Goal: Answer question/provide support: Share knowledge or assist other users

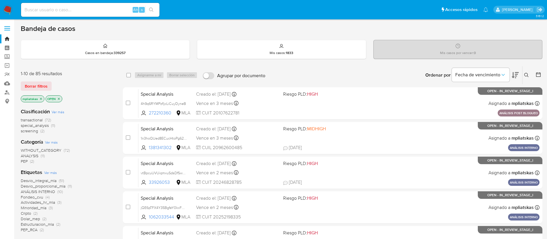
click at [122, 7] on input at bounding box center [90, 9] width 138 height 7
paste input "bVSElM09aJ0euqiHQebW9h5q"
type input "bVSElM09aJ0euqiHQebW9h5q"
click at [154, 10] on icon "search-icon" at bounding box center [151, 9] width 5 height 5
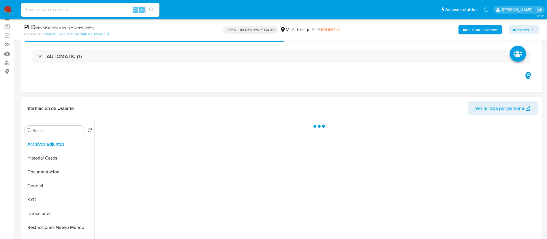
scroll to position [87, 0]
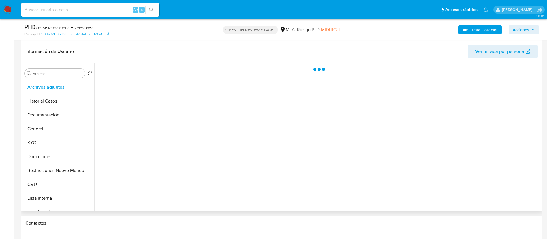
select select "10"
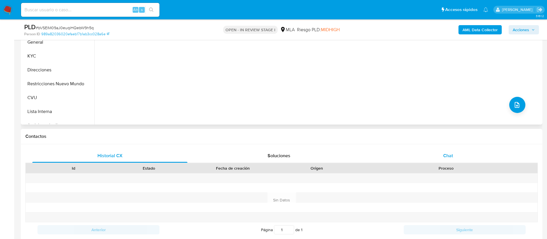
click at [426, 157] on div "Chat" at bounding box center [448, 156] width 155 height 14
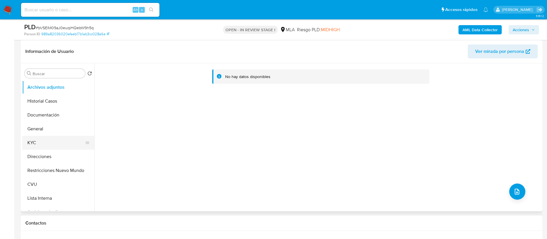
click at [60, 142] on button "KYC" at bounding box center [55, 143] width 67 height 14
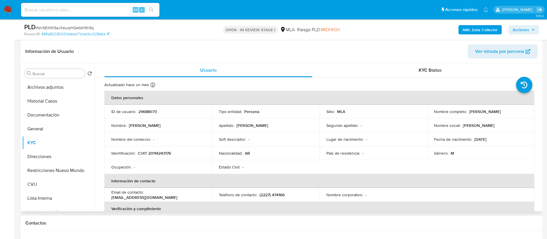
click at [149, 113] on p "29688073" at bounding box center [147, 111] width 18 height 5
copy p "29688073"
drag, startPoint x: 148, startPoint y: 1, endPoint x: 170, endPoint y: 147, distance: 147.6
click at [171, 144] on td "Nombre del comercio : -" at bounding box center [158, 139] width 108 height 14
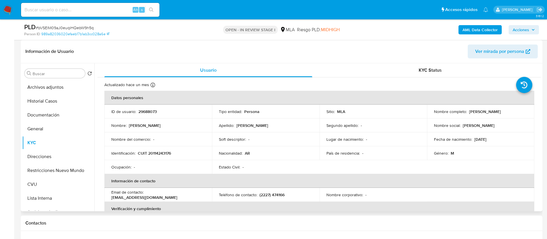
click at [168, 150] on p "CUIT 20114243176" at bounding box center [154, 152] width 33 height 5
copy p "20114243176"
click at [478, 28] on b "AML Data Collector" at bounding box center [480, 29] width 35 height 9
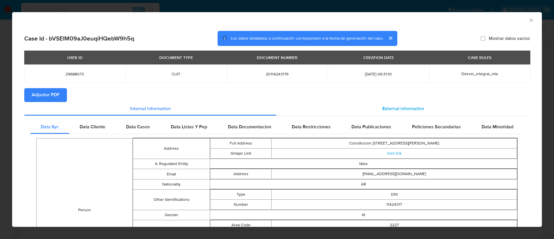
click at [356, 113] on div "External information" at bounding box center [402, 109] width 253 height 14
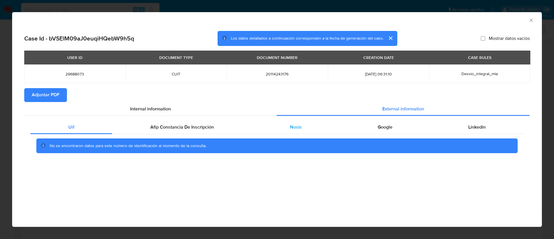
click at [320, 121] on div "Nosis" at bounding box center [296, 127] width 88 height 14
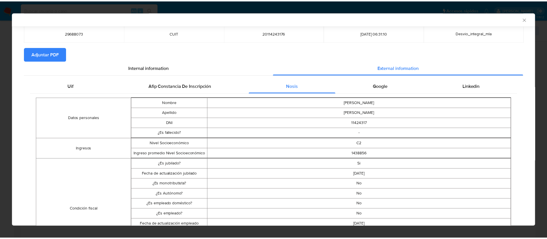
scroll to position [0, 0]
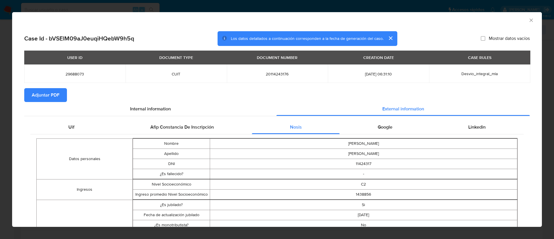
click at [528, 22] on icon "Cerrar ventana" at bounding box center [531, 20] width 6 height 6
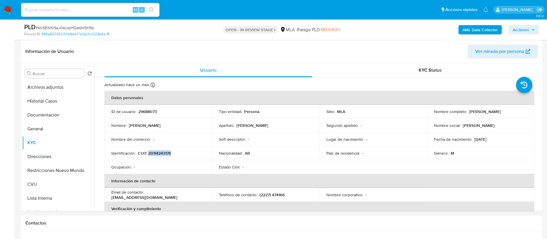
click at [478, 29] on b "AML Data Collector" at bounding box center [480, 29] width 35 height 9
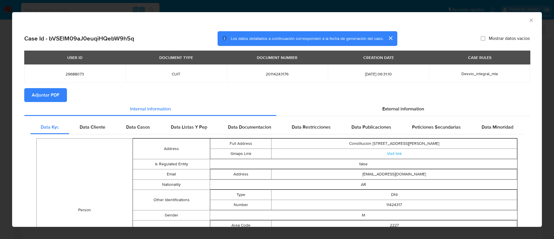
click at [59, 92] on span "Adjuntar PDF" at bounding box center [46, 95] width 28 height 13
click at [528, 19] on icon "Cerrar ventana" at bounding box center [531, 20] width 6 height 6
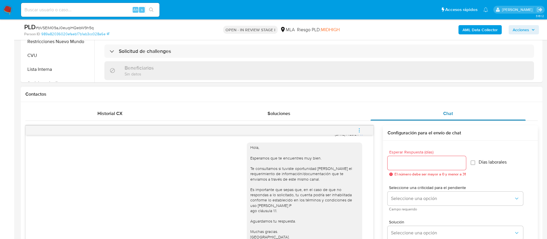
scroll to position [216, 0]
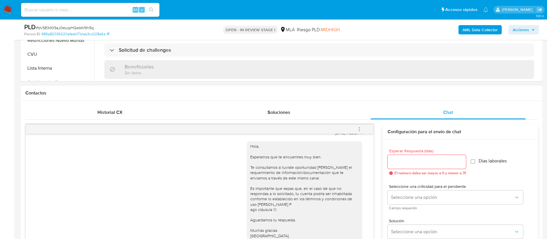
click at [359, 126] on span "menu-action" at bounding box center [359, 129] width 5 height 14
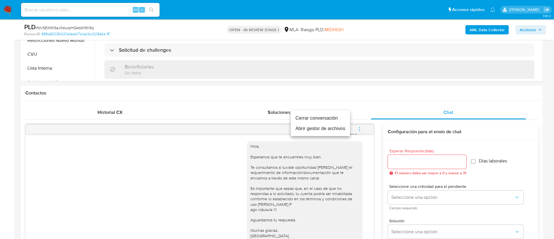
click at [347, 118] on li "Cerrar conversación" at bounding box center [320, 118] width 59 height 10
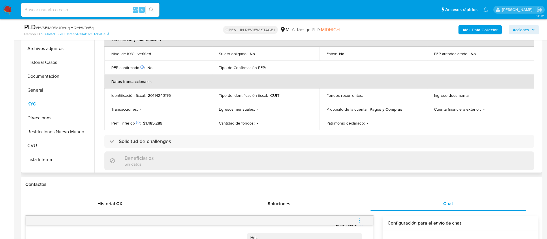
scroll to position [87, 0]
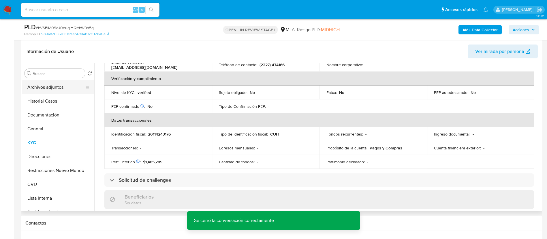
click at [52, 91] on button "Archivos adjuntos" at bounding box center [55, 87] width 67 height 14
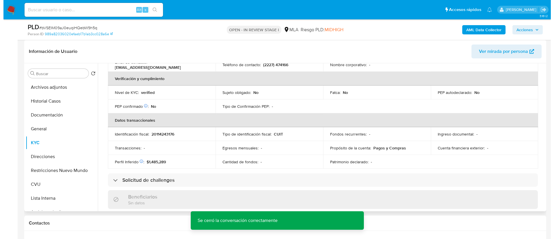
scroll to position [0, 0]
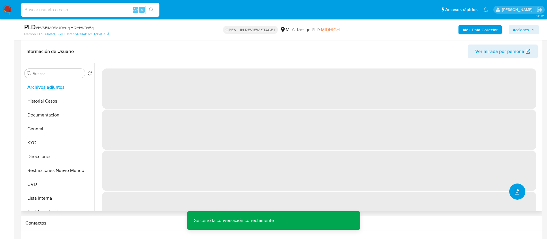
click at [516, 194] on icon "upload-file" at bounding box center [517, 191] width 7 height 7
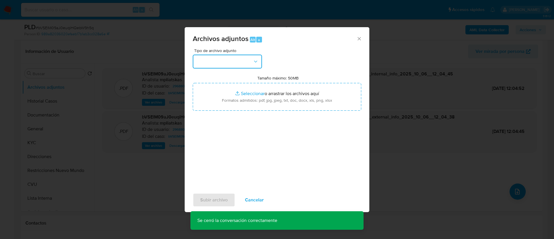
click at [248, 62] on button "button" at bounding box center [227, 62] width 69 height 14
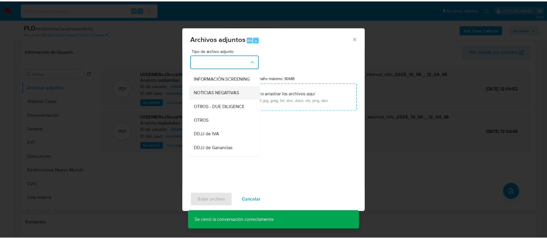
scroll to position [87, 0]
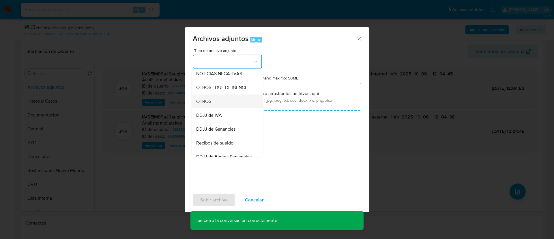
click at [215, 108] on div "OTROS" at bounding box center [225, 101] width 59 height 14
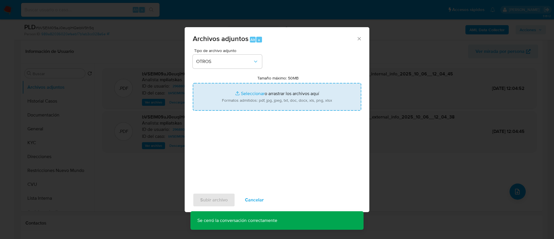
click at [224, 100] on input "Tamaño máximo: 50MB Seleccionar archivos" at bounding box center [277, 97] width 168 height 28
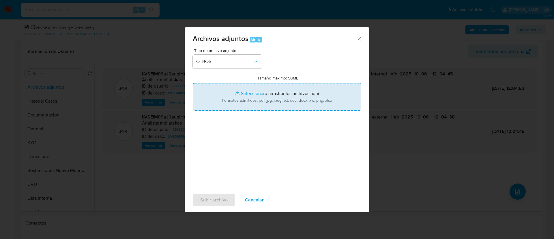
type input "C:\fakepath\29688073 Movimientos.xlsx"
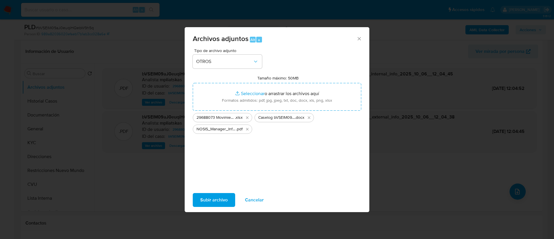
click at [215, 198] on span "Subir archivo" at bounding box center [213, 199] width 27 height 13
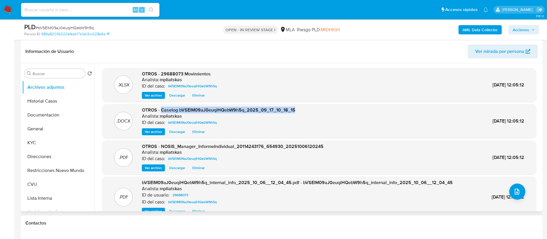
drag, startPoint x: 161, startPoint y: 110, endPoint x: 311, endPoint y: 107, distance: 150.3
click at [311, 107] on div ".DOCX OTROS - Caselog bVSElM09aJ0euqiHQebW9h5q_2025_09_17_10_18_15 Analista: mp…" at bounding box center [319, 121] width 429 height 28
copy span "Caselog bVSElM09aJ0euqiHQebW9h5q_2025_09_17_10_18_15"
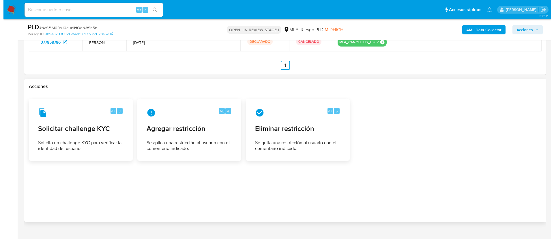
scroll to position [901, 0]
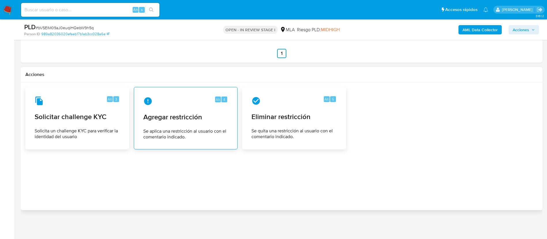
click at [153, 124] on div "Alt 4 Agregar restricción Se aplica una restricción al usuario con el comentari…" at bounding box center [186, 118] width 94 height 52
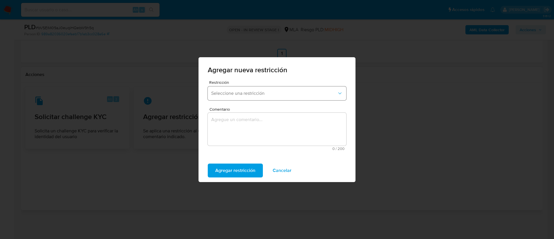
click at [233, 87] on button "Seleccione una restricción" at bounding box center [277, 93] width 138 height 14
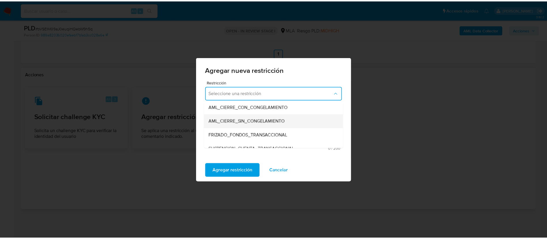
scroll to position [87, 0]
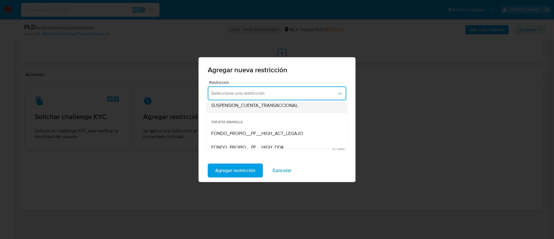
click at [250, 111] on div "SUSPENSION_CUENTA_TRANSACCIONAL" at bounding box center [275, 105] width 128 height 14
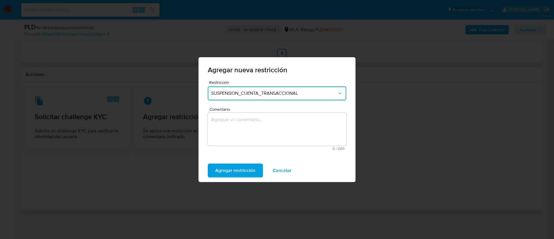
click at [248, 129] on textarea "Comentario" at bounding box center [277, 128] width 138 height 33
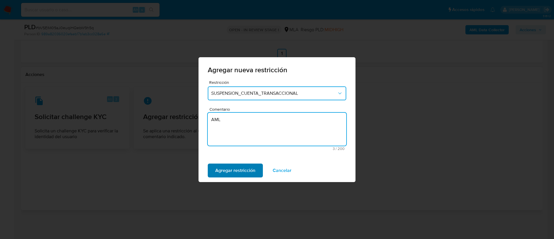
type textarea "AML"
click at [249, 171] on span "Agregar restricción" at bounding box center [235, 170] width 40 height 13
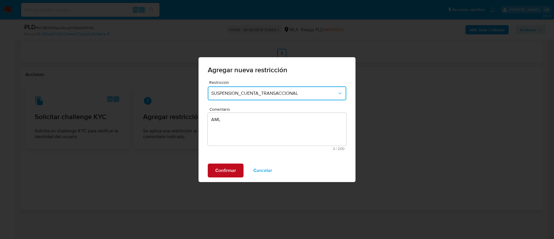
click at [218, 171] on span "Confirmar" at bounding box center [225, 170] width 21 height 13
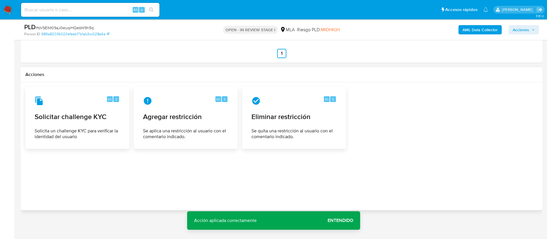
click at [519, 32] on span "Acciones" at bounding box center [521, 29] width 16 height 9
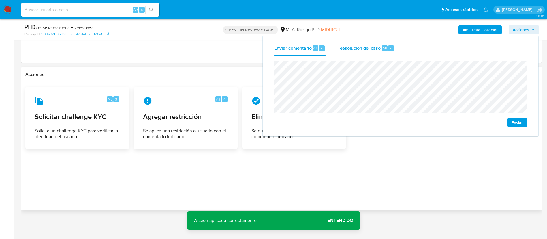
click at [382, 47] on span "Alt" at bounding box center [384, 47] width 5 height 5
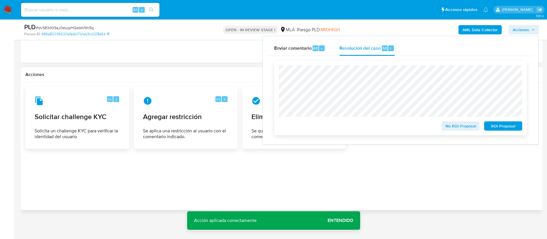
click at [504, 124] on span "ROI Proposal" at bounding box center [503, 126] width 30 height 8
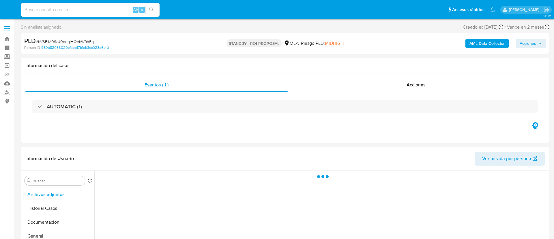
select select "10"
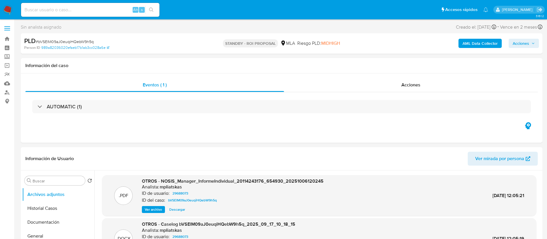
click at [119, 10] on input at bounding box center [90, 9] width 138 height 7
paste input "rWbXDvkLT3McNtJhtBwu41It"
type input "rWbXDvkLT3McNtJhtBwu41It"
click at [150, 7] on button "search-icon" at bounding box center [151, 10] width 12 height 8
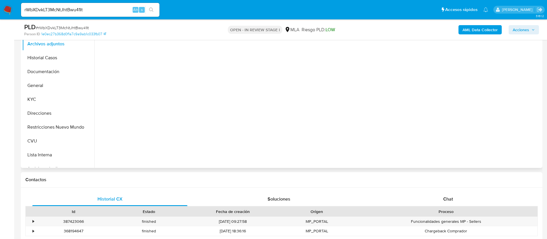
select select "10"
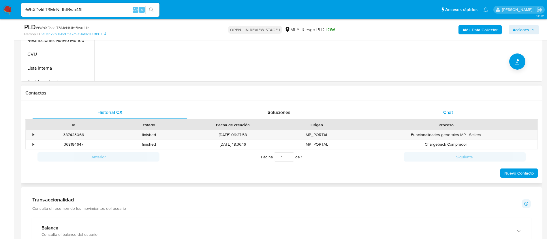
click at [405, 117] on div "Chat" at bounding box center [448, 112] width 155 height 14
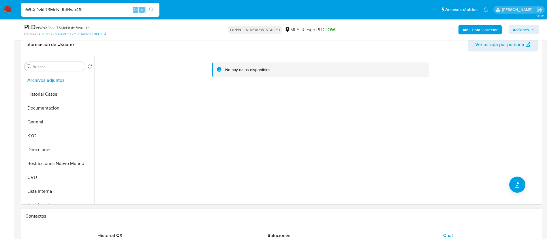
scroll to position [87, 0]
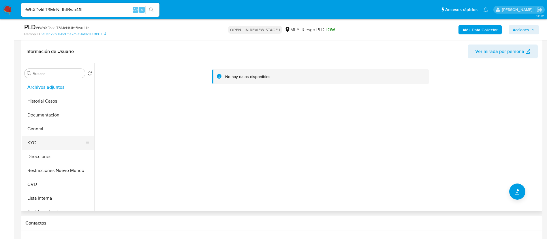
click at [35, 145] on button "KYC" at bounding box center [55, 143] width 67 height 14
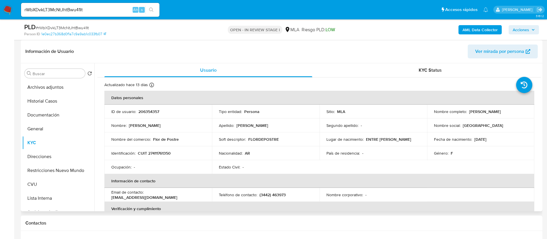
click at [140, 114] on p "206354357" at bounding box center [148, 111] width 21 height 5
copy p "206354357"
drag, startPoint x: 259, startPoint y: 193, endPoint x: 285, endPoint y: 194, distance: 26.3
click at [285, 194] on p "(3442) 463973" at bounding box center [273, 194] width 26 height 5
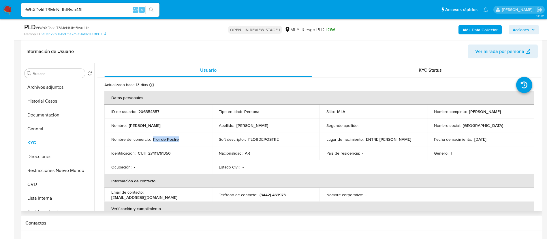
drag, startPoint x: 153, startPoint y: 138, endPoint x: 178, endPoint y: 137, distance: 25.7
click at [178, 137] on div "Nombre del comercio : Flor de Postre" at bounding box center [158, 138] width 94 height 5
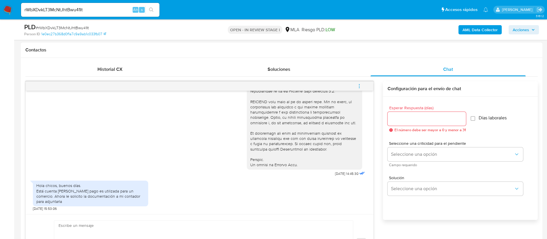
scroll to position [260, 0]
click at [63, 195] on div "Hola chicos, buenos días. Está cuenta de Mercado pago es utilizada para un come…" at bounding box center [90, 192] width 108 height 21
click at [63, 194] on div "Hola chicos, buenos días. Está cuenta de Mercado pago es utilizada para un come…" at bounding box center [90, 192] width 108 height 21
copy div "Está cuenta de Mercado pago es utilizada para un comercio. Ahora le solicito la…"
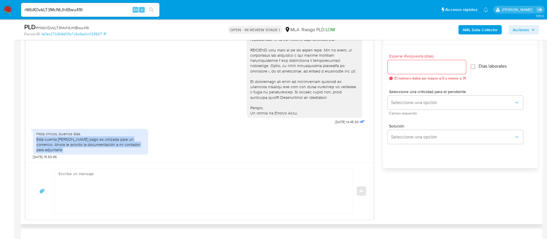
scroll to position [303, 0]
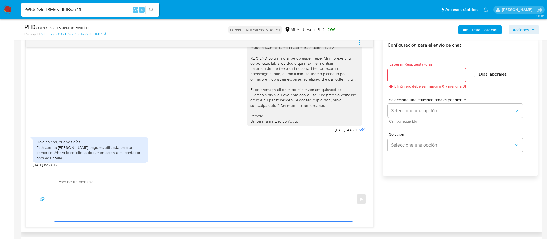
click at [240, 198] on textarea at bounding box center [202, 199] width 287 height 44
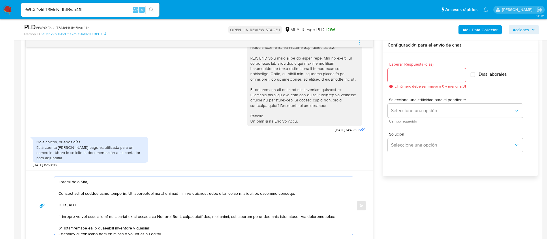
drag, startPoint x: 59, startPoint y: 204, endPoint x: 339, endPoint y: 215, distance: 281.1
click at [339, 215] on textarea at bounding box center [202, 206] width 287 height 58
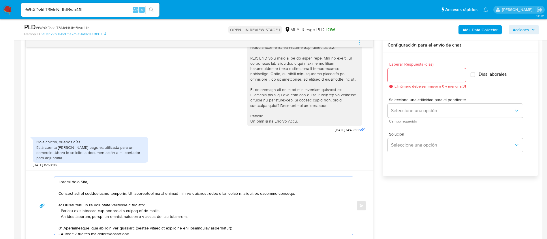
click at [141, 209] on textarea at bounding box center [202, 206] width 287 height 58
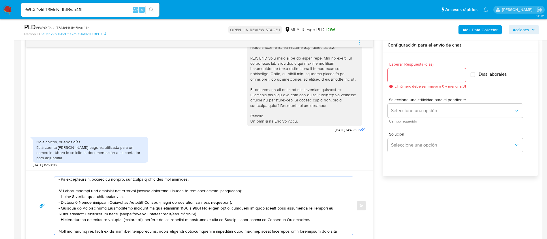
scroll to position [43, 0]
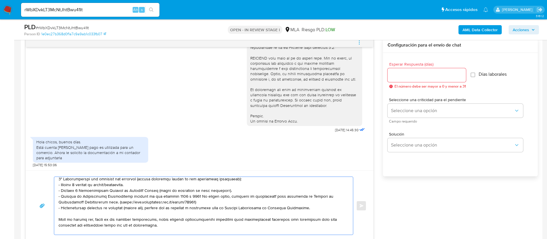
click at [121, 185] on textarea at bounding box center [202, 206] width 287 height 58
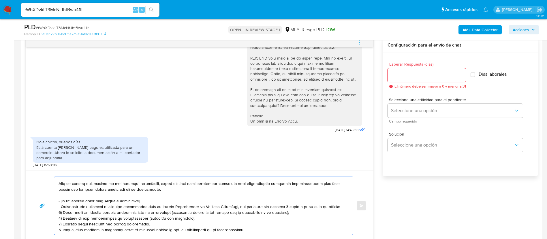
scroll to position [87, 0]
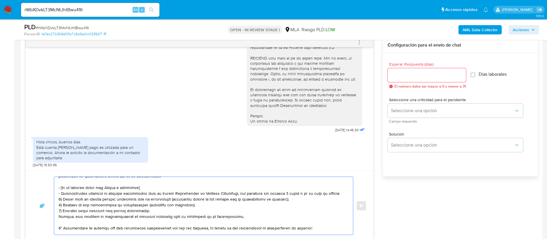
drag, startPoint x: 59, startPoint y: 189, endPoint x: 238, endPoint y: 218, distance: 181.6
click at [238, 218] on textarea at bounding box center [202, 206] width 287 height 58
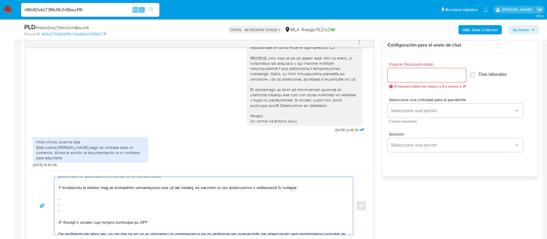
scroll to position [81, 0]
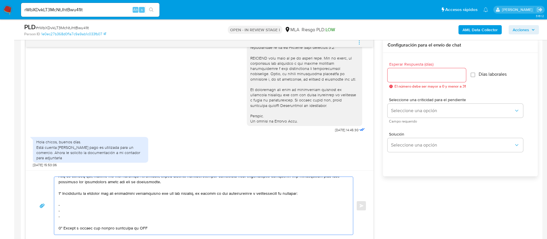
click at [79, 204] on textarea at bounding box center [202, 206] width 287 height 58
paste textarea "Daniel Jose Colombo - CUIT 20310276775"
click at [77, 212] on textarea at bounding box center [202, 206] width 287 height 58
paste textarea "Vanina Eva Wagner - CUIT 27274672787"
click at [76, 218] on textarea at bounding box center [202, 206] width 287 height 58
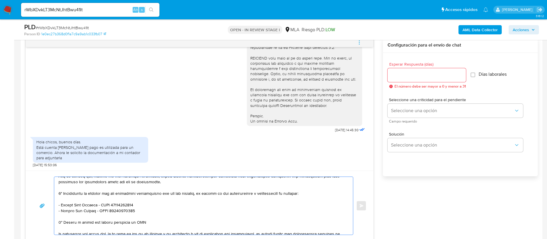
click at [79, 222] on textarea at bounding box center [202, 206] width 287 height 58
click at [78, 221] on textarea at bounding box center [202, 206] width 287 height 58
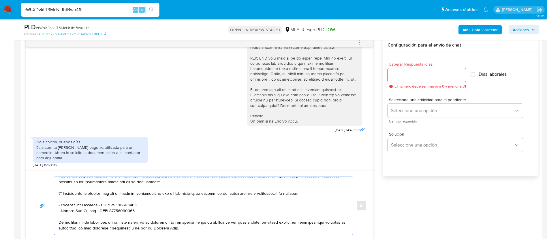
scroll to position [124, 0]
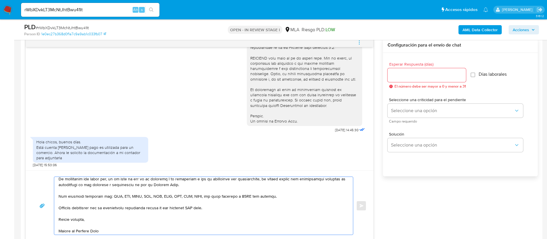
click at [195, 207] on textarea at bounding box center [202, 206] width 287 height 58
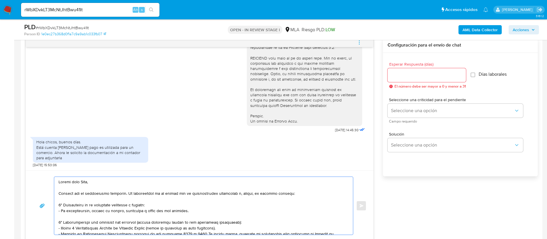
scroll to position [260, 0]
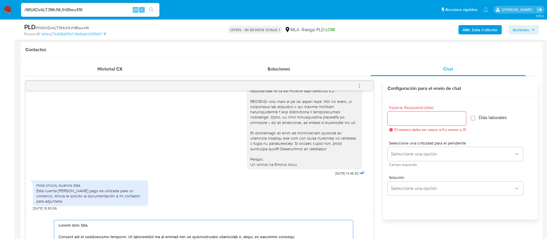
type textarea "Buenos días Flor, Gracias por la información brindada. Te consultamos si ya con…"
click at [410, 126] on div "Esperar Respuesta (días) El número debe ser mayor a 0 y menor a 31" at bounding box center [427, 118] width 78 height 26
click at [407, 121] on input "Esperar Respuesta (días)" at bounding box center [427, 117] width 78 height 7
click at [407, 121] on input "3" at bounding box center [426, 117] width 76 height 7
type input "3"
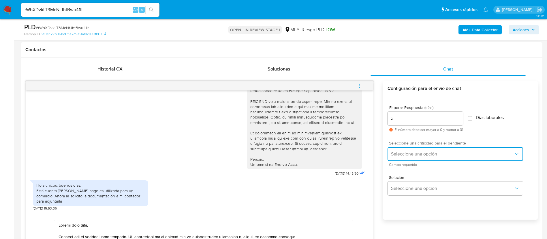
click at [405, 158] on button "Seleccione una opción" at bounding box center [456, 154] width 136 height 14
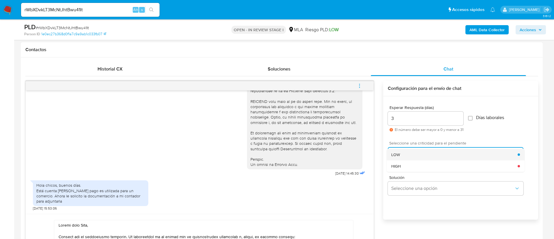
click at [405, 156] on div "LOW" at bounding box center [454, 155] width 126 height 12
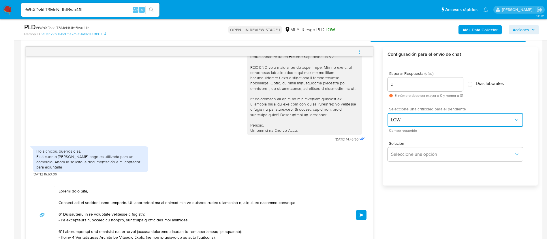
scroll to position [346, 0]
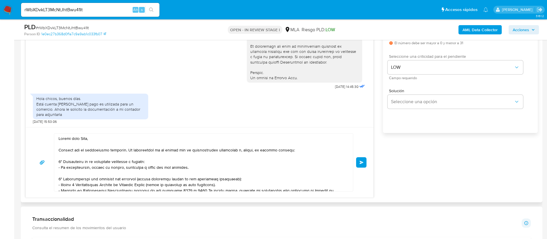
click at [361, 164] on span "Enviar" at bounding box center [362, 161] width 4 height 3
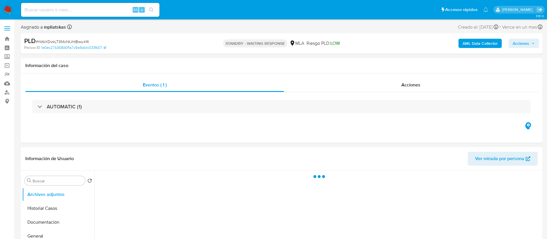
select select "10"
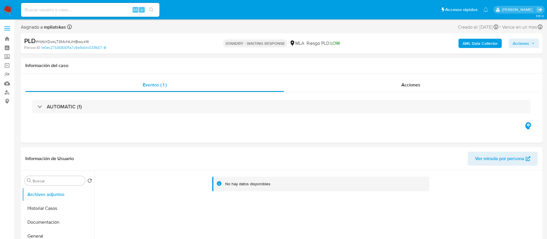
click at [123, 17] on div "Alt s" at bounding box center [90, 10] width 138 height 16
click at [122, 12] on input at bounding box center [90, 9] width 138 height 7
paste input "5ObPEK8YYpi3ldMsOZlEOS66"
type input "5ObPEK8YYpi3ldMsOZlEOS66"
click at [150, 11] on icon "search-icon" at bounding box center [151, 9] width 5 height 5
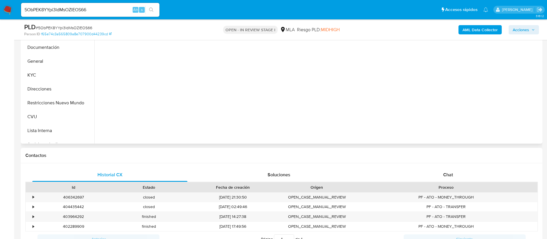
scroll to position [173, 0]
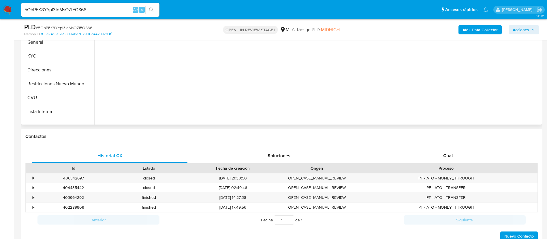
select select "10"
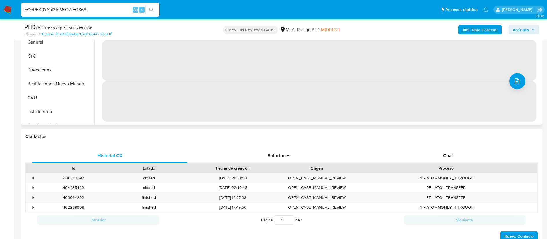
scroll to position [0, 0]
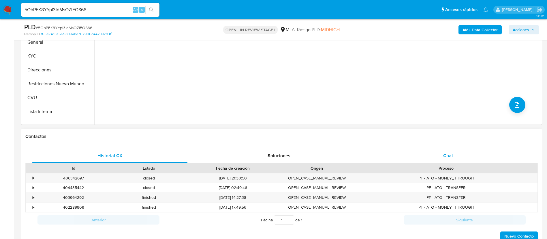
click at [405, 155] on div "Chat" at bounding box center [448, 156] width 155 height 14
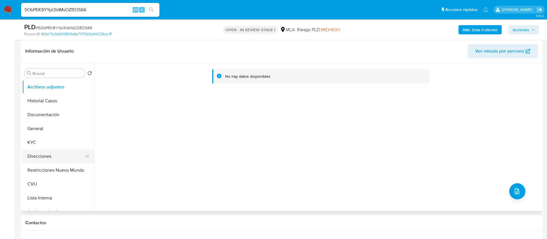
scroll to position [87, 0]
click at [56, 173] on button "Restricciones Nuevo Mundo" at bounding box center [55, 170] width 67 height 14
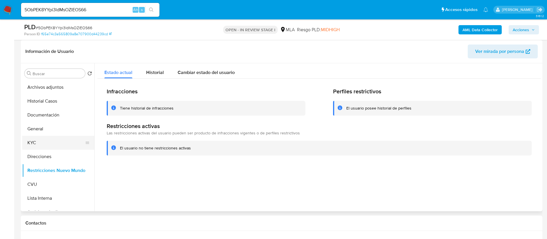
click at [57, 144] on button "KYC" at bounding box center [55, 143] width 67 height 14
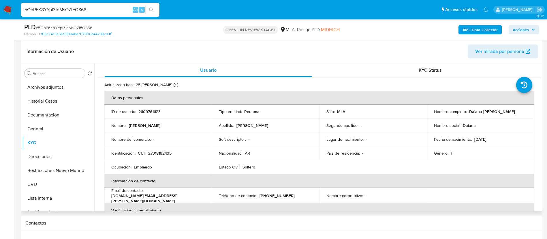
click at [148, 113] on p "2609761623" at bounding box center [149, 111] width 22 height 5
copy p "2609761623"
click at [155, 155] on p "CUIT 27318192435" at bounding box center [155, 152] width 34 height 5
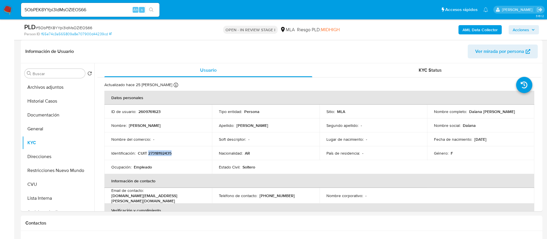
copy p "27318192435"
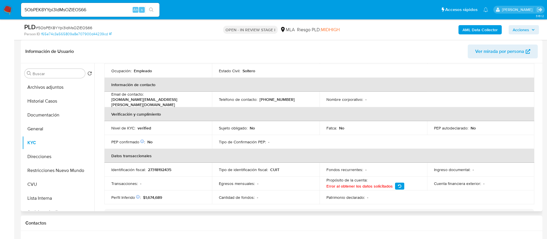
scroll to position [293, 0]
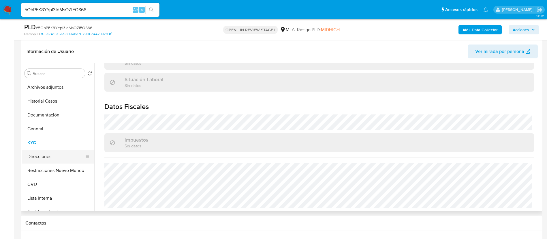
click at [39, 154] on button "Direcciones" at bounding box center [55, 156] width 67 height 14
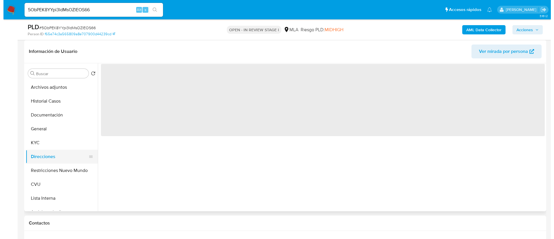
scroll to position [0, 0]
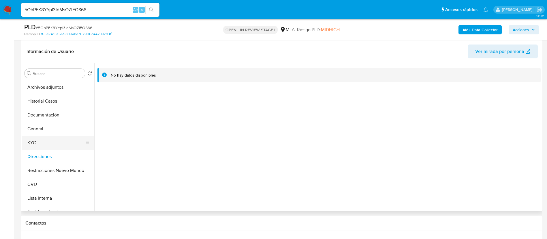
click at [54, 147] on button "KYC" at bounding box center [55, 143] width 67 height 14
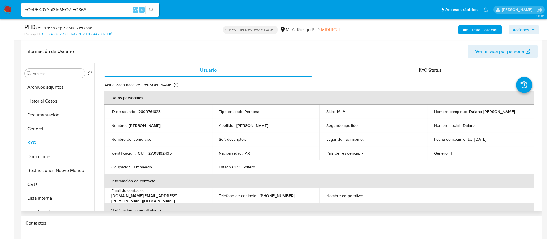
click at [131, 199] on p "[DOMAIN_NAME][EMAIL_ADDRESS][PERSON_NAME][DOMAIN_NAME]" at bounding box center [156, 198] width 91 height 10
drag, startPoint x: 111, startPoint y: 198, endPoint x: 184, endPoint y: 196, distance: 73.3
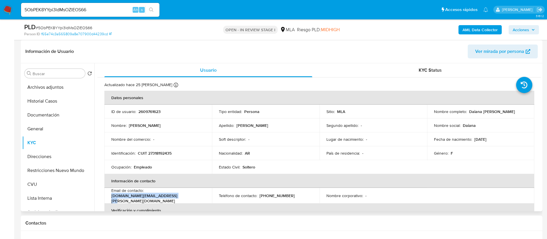
click at [180, 197] on td "Email de contacto : enfermera.gomez.ds.mp@gmail.com" at bounding box center [158, 195] width 108 height 16
copy p "[DOMAIN_NAME][EMAIL_ADDRESS][PERSON_NAME][DOMAIN_NAME]"
drag, startPoint x: 258, startPoint y: 193, endPoint x: 290, endPoint y: 192, distance: 31.8
click at [290, 193] on div "Teléfono de contacto : (11) 28823065" at bounding box center [266, 195] width 94 height 5
copy p "(11) 28823065"
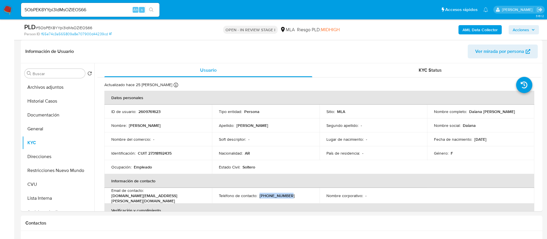
click at [466, 33] on b "AML Data Collector" at bounding box center [480, 29] width 35 height 9
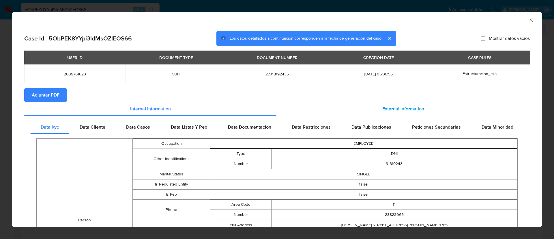
click at [370, 105] on div "External information" at bounding box center [402, 109] width 253 height 14
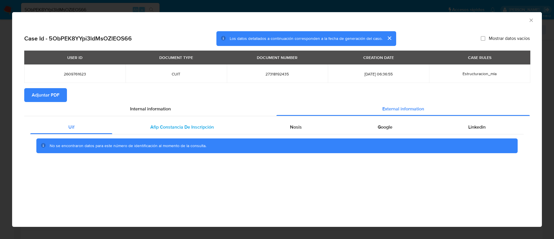
click at [214, 128] on div "Afip Constancia De Inscripción" at bounding box center [181, 127] width 139 height 14
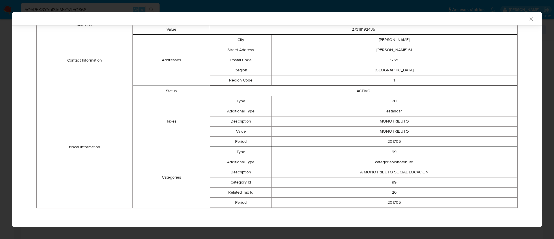
scroll to position [144, 0]
click at [366, 172] on td "A MONOTRIBUTO SOCIAL LOCACION" at bounding box center [393, 170] width 245 height 10
copy td "A MONOTRIBUTO SOCIAL LOCACION"
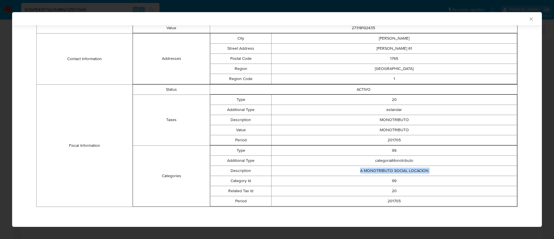
click at [528, 19] on icon "Cerrar ventana" at bounding box center [531, 19] width 6 height 6
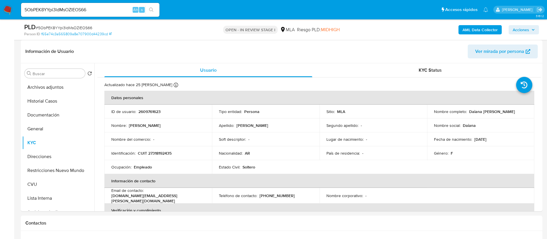
click at [492, 34] on div "AML Data Collector Acciones" at bounding box center [454, 30] width 170 height 14
click at [488, 27] on b "AML Data Collector" at bounding box center [480, 29] width 35 height 9
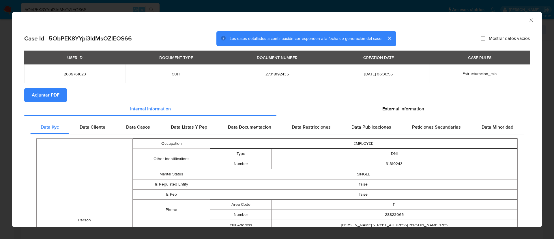
click at [34, 95] on span "Adjuntar PDF" at bounding box center [46, 95] width 28 height 13
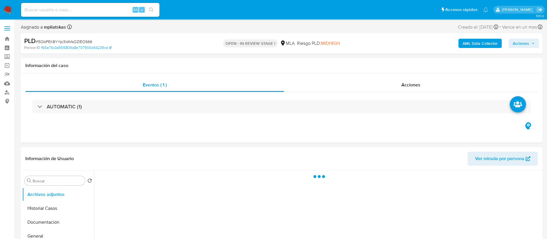
scroll to position [43, 0]
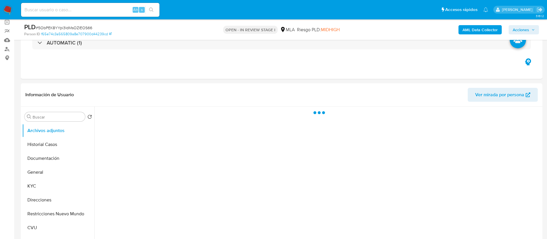
select select "10"
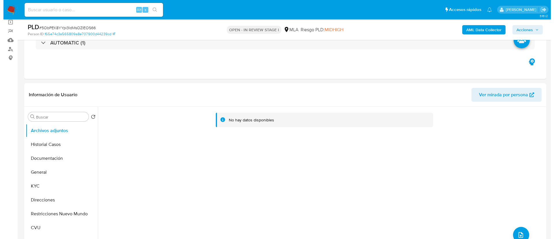
scroll to position [0, 0]
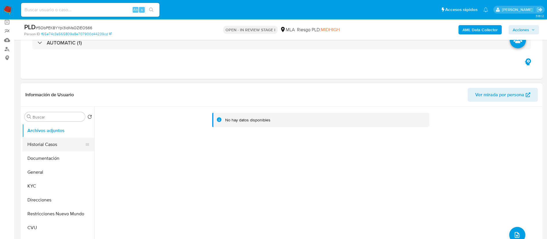
click at [53, 138] on button "Historial Casos" at bounding box center [55, 144] width 67 height 14
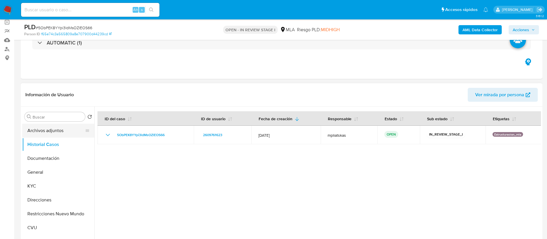
click at [56, 129] on button "Archivos adjuntos" at bounding box center [55, 130] width 67 height 14
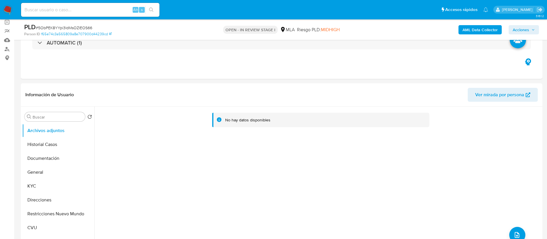
click at [470, 31] on b "AML Data Collector" at bounding box center [480, 29] width 35 height 9
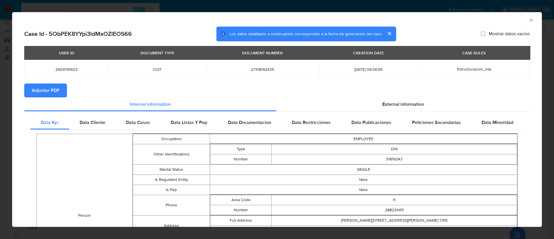
click at [55, 88] on span "Adjuntar PDF" at bounding box center [46, 90] width 28 height 13
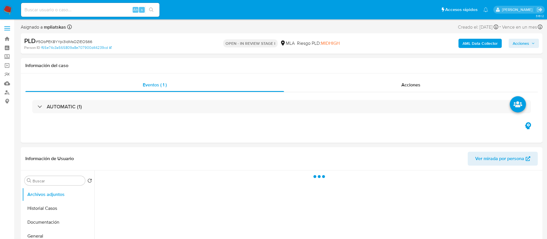
select select "10"
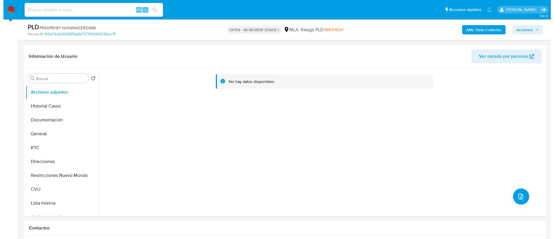
scroll to position [87, 0]
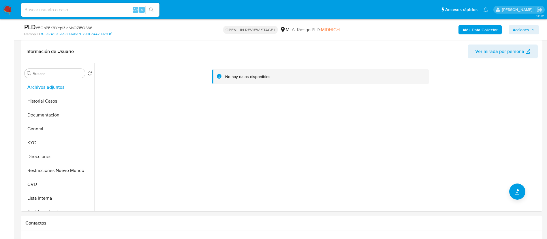
click at [466, 32] on b "AML Data Collector" at bounding box center [480, 29] width 35 height 9
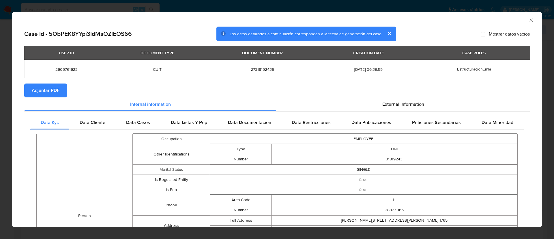
click at [46, 88] on span "Adjuntar PDF" at bounding box center [46, 90] width 28 height 13
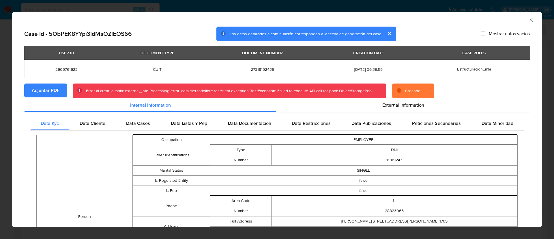
click at [528, 20] on icon "Cerrar ventana" at bounding box center [531, 20] width 6 height 6
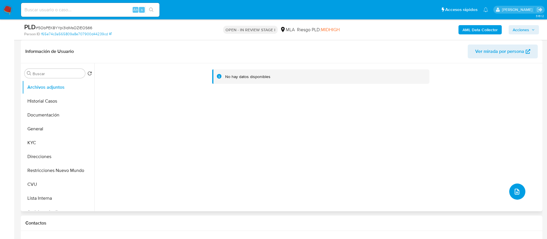
click at [514, 194] on span "upload-file" at bounding box center [517, 191] width 7 height 7
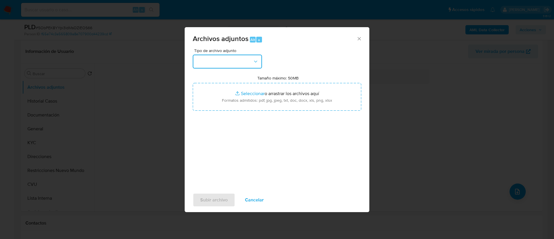
click at [223, 59] on button "button" at bounding box center [227, 62] width 69 height 14
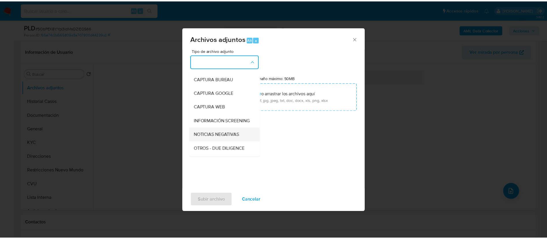
scroll to position [43, 0]
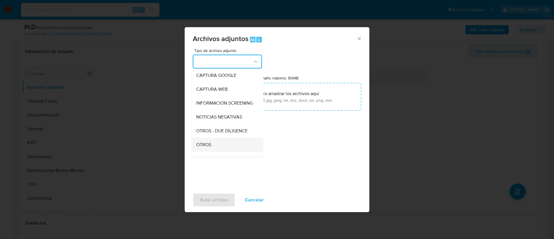
click at [220, 148] on div "OTROS" at bounding box center [225, 145] width 59 height 14
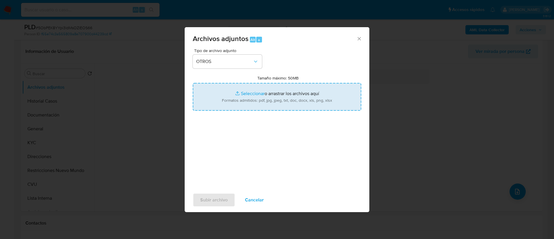
click at [232, 107] on input "Tamaño máximo: 50MB Seleccionar archivos" at bounding box center [277, 97] width 168 height 28
type input "C:\fakepath\2609761623 Movimientos.xlsx"
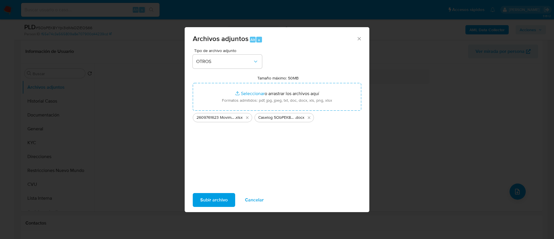
click at [212, 199] on span "Subir archivo" at bounding box center [213, 199] width 27 height 13
click at [210, 199] on span "Subir archivo" at bounding box center [213, 199] width 27 height 13
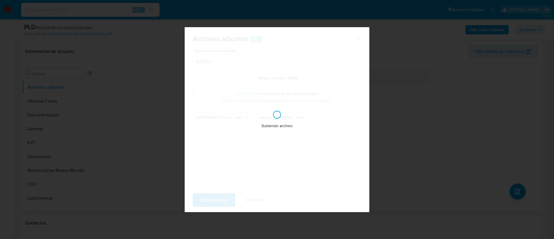
click at [413, 132] on div "Archivos adjuntos Alt a Tipo de archivo adjunto OTROS Tamaño máximo: 50MB Selec…" at bounding box center [277, 119] width 554 height 239
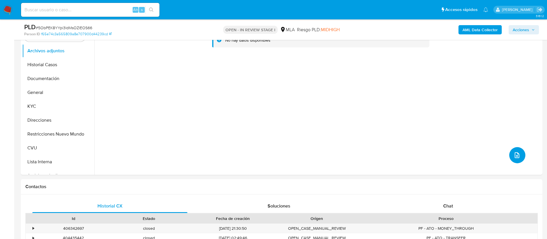
scroll to position [173, 0]
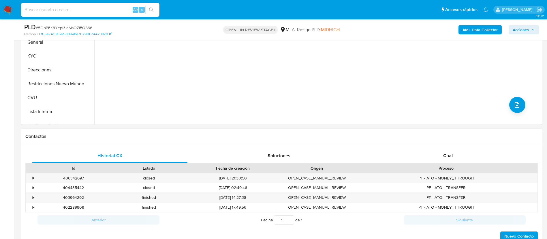
click at [433, 147] on div "Historial CX Soluciones Chat Id Estado Fecha de creación Origen Proceso • 40634…" at bounding box center [282, 195] width 522 height 102
click at [435, 153] on div "Chat" at bounding box center [448, 156] width 155 height 14
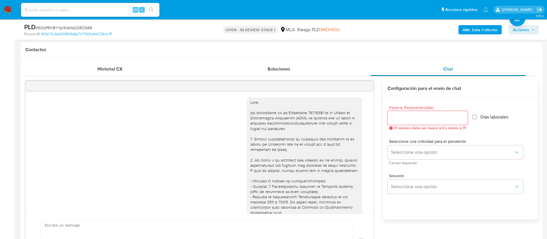
scroll to position [331, 0]
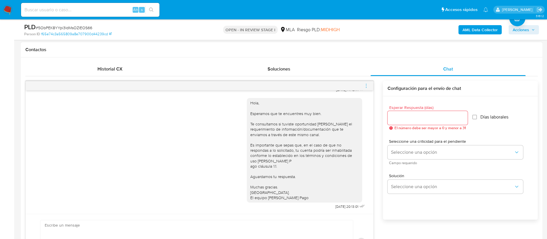
click at [366, 85] on icon "menu-action" at bounding box center [366, 85] width 5 height 5
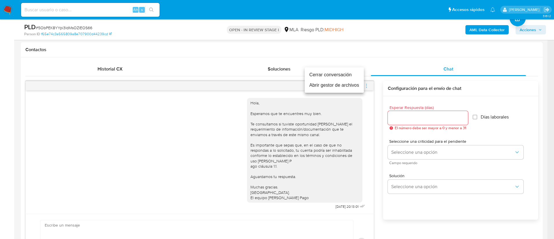
click at [352, 77] on li "Cerrar conversación" at bounding box center [334, 75] width 59 height 10
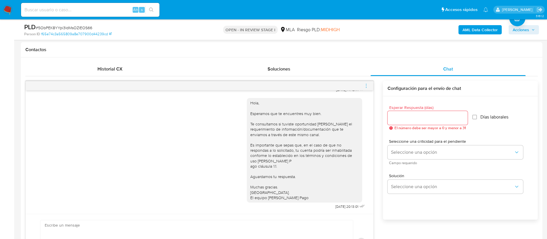
click at [367, 85] on icon "menu-action" at bounding box center [366, 85] width 5 height 5
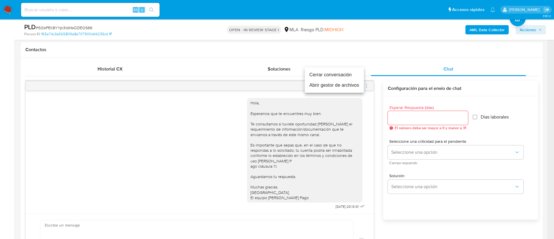
click at [349, 76] on li "Cerrar conversación" at bounding box center [334, 75] width 59 height 10
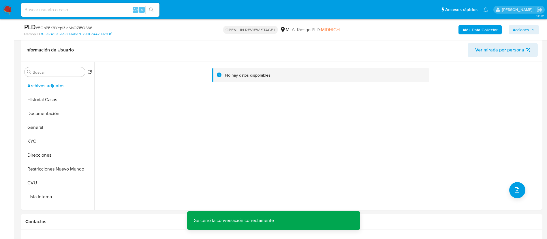
scroll to position [87, 0]
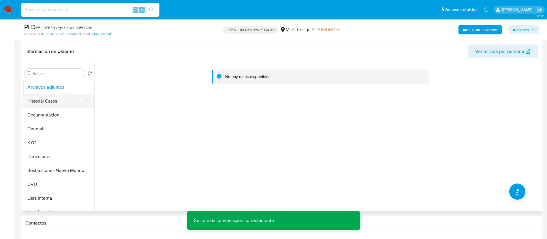
click at [61, 102] on button "Historial Casos" at bounding box center [55, 101] width 67 height 14
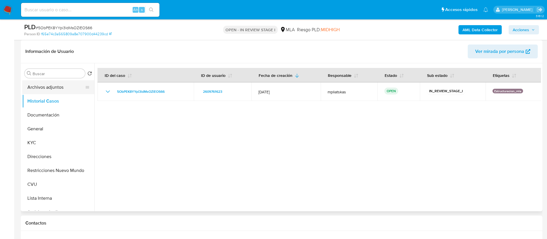
click at [53, 87] on button "Archivos adjuntos" at bounding box center [55, 87] width 67 height 14
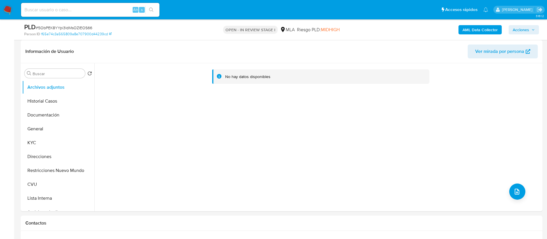
click at [479, 32] on b "AML Data Collector" at bounding box center [480, 29] width 35 height 9
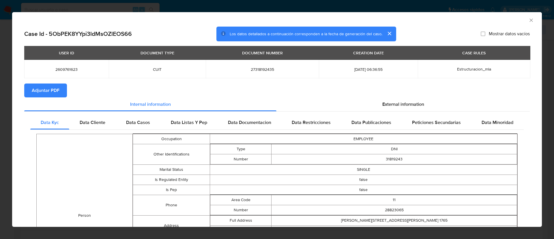
click at [62, 88] on button "Adjuntar PDF" at bounding box center [45, 90] width 43 height 14
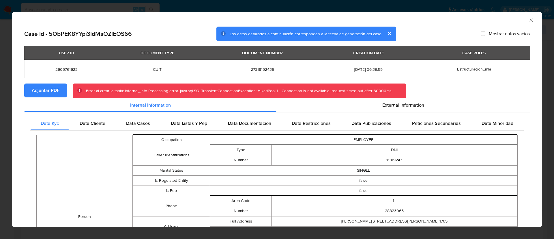
drag, startPoint x: 523, startPoint y: 20, endPoint x: 420, endPoint y: 80, distance: 118.7
click at [528, 20] on icon "Cerrar ventana" at bounding box center [531, 20] width 6 height 6
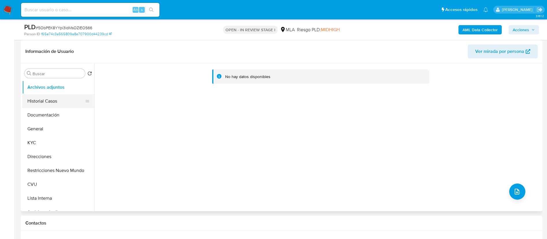
click at [56, 99] on button "Historial Casos" at bounding box center [55, 101] width 67 height 14
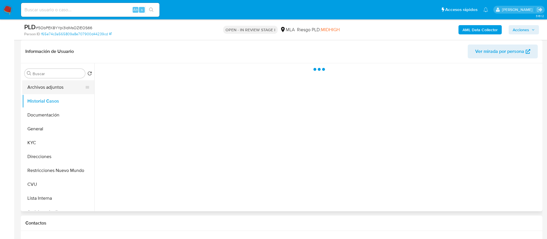
click at [54, 92] on button "Archivos adjuntos" at bounding box center [55, 87] width 67 height 14
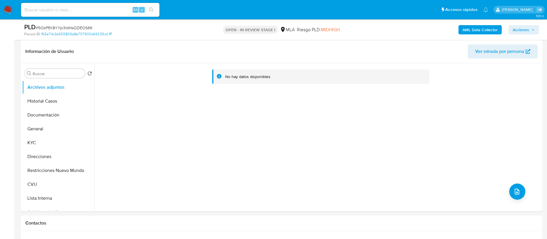
click at [126, 7] on input at bounding box center [90, 9] width 138 height 7
paste input "Mde2HzHu5i1TLiKGqQDjKoeY"
type input "Mde2HzHu5i1TLiKGqQDjKoeY"
click at [153, 11] on icon "search-icon" at bounding box center [151, 9] width 5 height 5
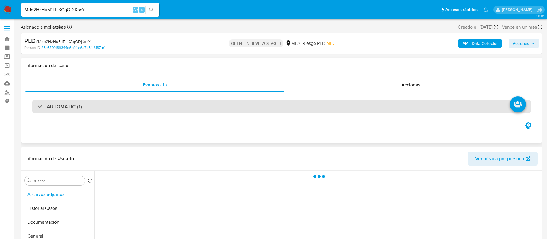
select select "10"
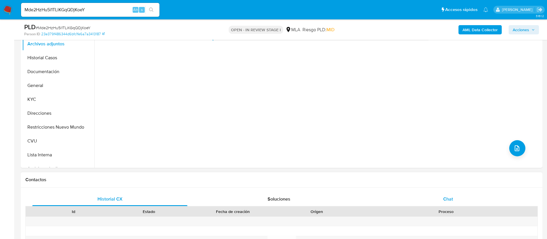
click at [401, 196] on div "Chat" at bounding box center [448, 199] width 155 height 14
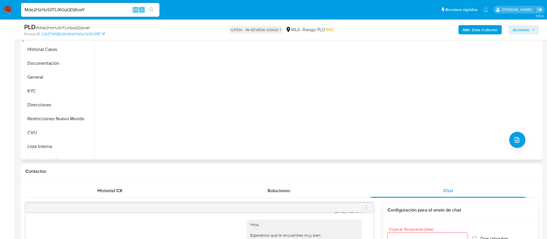
scroll to position [87, 0]
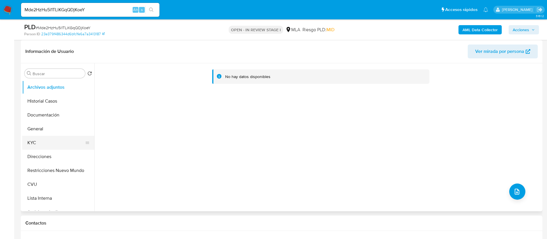
click at [72, 143] on button "KYC" at bounding box center [55, 143] width 67 height 14
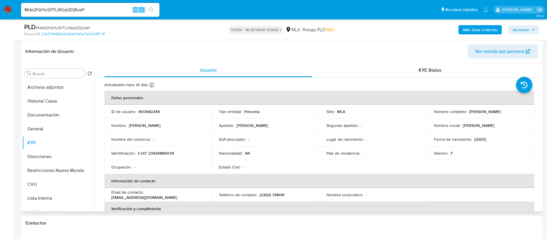
click at [153, 154] on p "CUIT 23426885034" at bounding box center [156, 152] width 36 height 5
copy p "23426885034"
click at [153, 113] on p "400642244" at bounding box center [148, 111] width 21 height 5
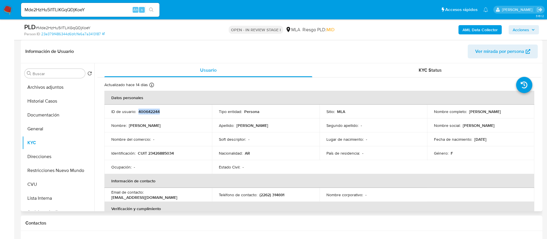
copy p "400642244"
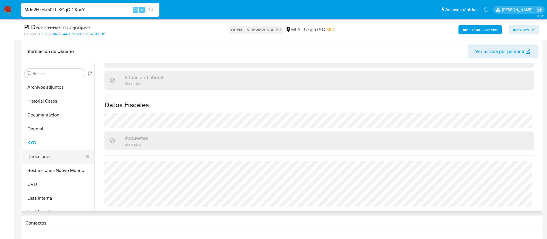
click at [51, 153] on button "Direcciones" at bounding box center [55, 156] width 67 height 14
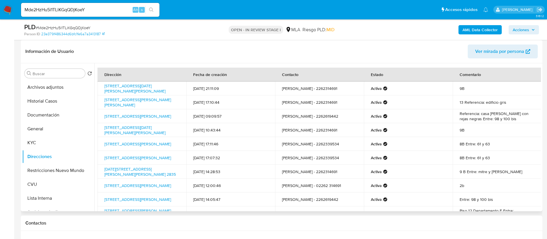
scroll to position [0, 0]
click at [45, 144] on button "KYC" at bounding box center [55, 143] width 67 height 14
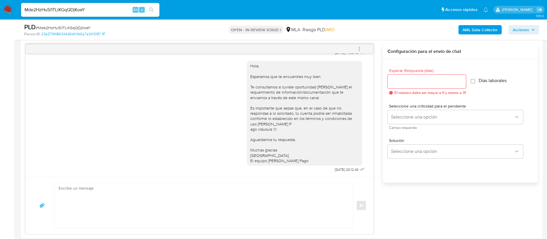
scroll to position [303, 0]
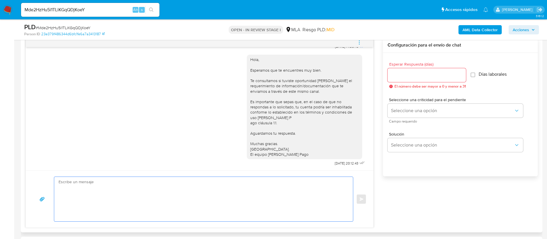
click at [242, 196] on textarea at bounding box center [202, 199] width 287 height 44
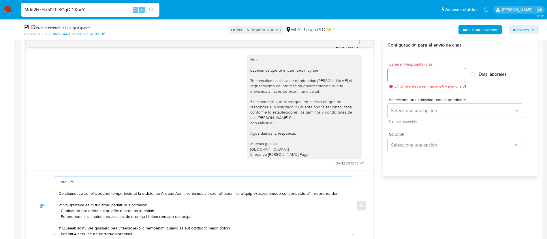
click at [73, 181] on textarea at bounding box center [202, 206] width 287 height 58
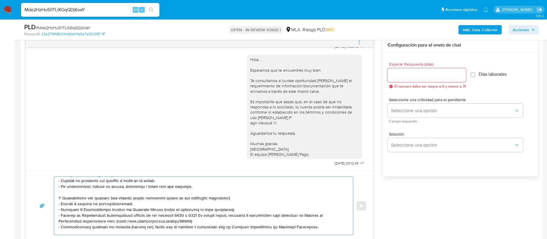
scroll to position [43, 0]
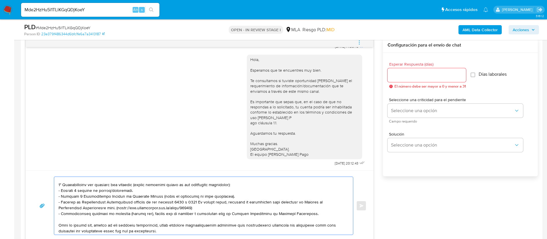
click at [82, 192] on textarea at bounding box center [202, 206] width 287 height 58
click at [82, 191] on textarea at bounding box center [202, 206] width 287 height 58
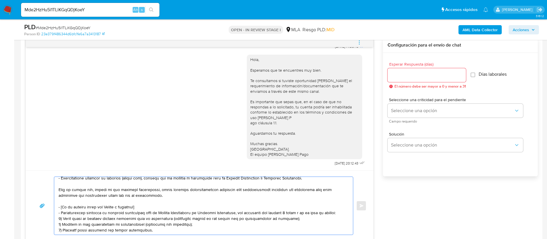
scroll to position [87, 0]
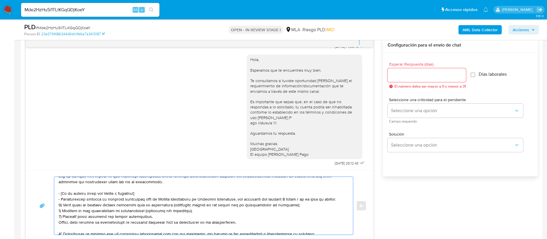
drag, startPoint x: 58, startPoint y: 192, endPoint x: 238, endPoint y: 224, distance: 183.1
click at [238, 224] on div at bounding box center [202, 206] width 296 height 58
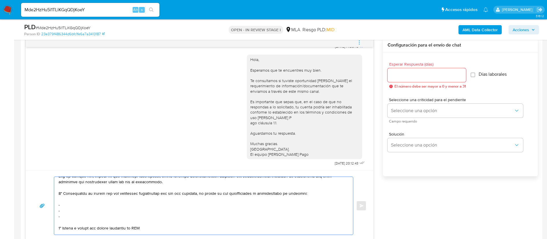
scroll to position [81, 0]
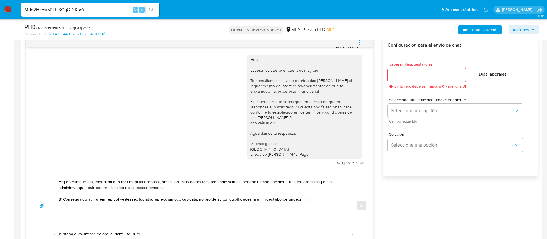
click at [93, 206] on textarea at bounding box center [202, 206] width 287 height 58
click at [92, 211] on textarea at bounding box center [202, 206] width 287 height 58
paste textarea "Ap Multiagro Sas - 30716428229"
click at [80, 219] on textarea at bounding box center [202, 206] width 287 height 58
paste textarea "Sonia Andrea Siciliano - CUIT 27244280981"
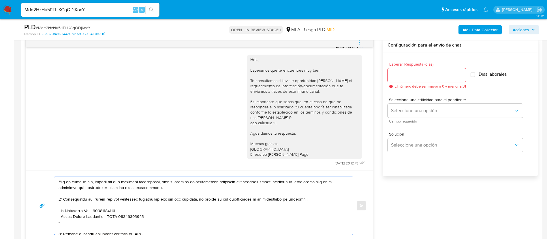
click at [76, 221] on textarea at bounding box center [202, 206] width 287 height 58
click at [81, 228] on textarea at bounding box center [202, 206] width 287 height 58
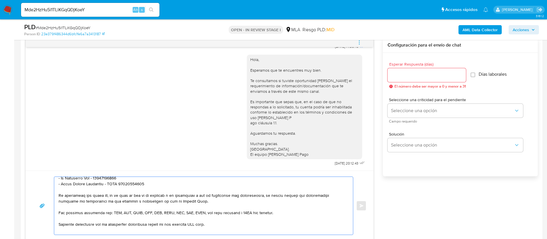
scroll to position [124, 0]
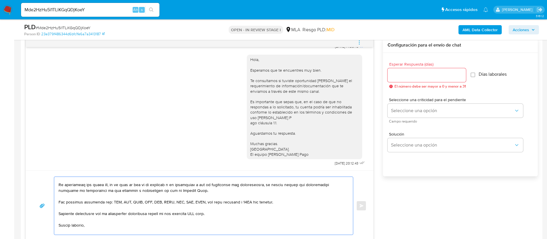
click at [197, 214] on textarea at bounding box center [202, 206] width 287 height 58
type textarea "Hola, Micaela. En función de las operaciones registradas en tu cuenta de Mercad…"
click at [400, 77] on input "Esperar Respuesta (días)" at bounding box center [427, 74] width 78 height 7
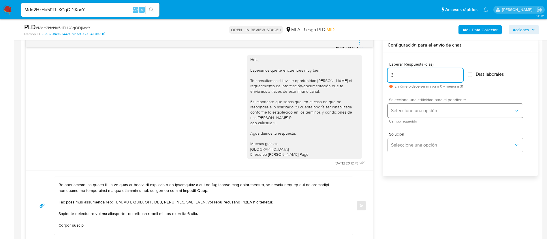
type input "3"
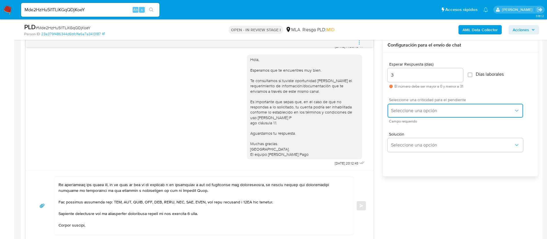
click at [405, 105] on button "Seleccione una opción" at bounding box center [456, 111] width 136 height 14
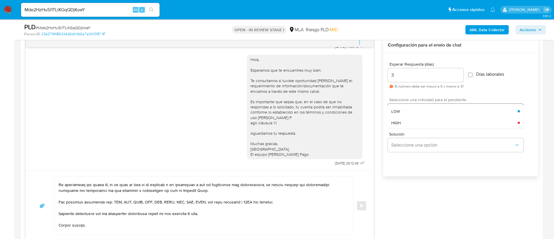
click at [405, 105] on div "LOW" at bounding box center [454, 111] width 126 height 12
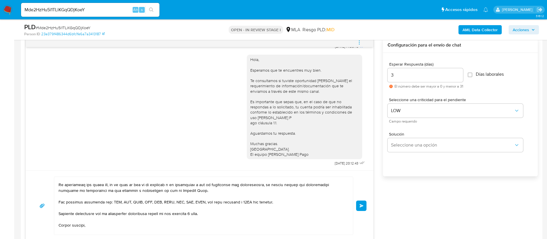
click at [363, 207] on button "Enviar" at bounding box center [361, 205] width 10 height 10
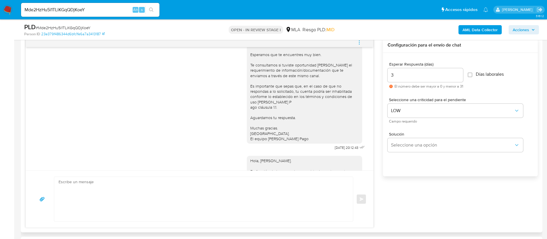
scroll to position [610, 0]
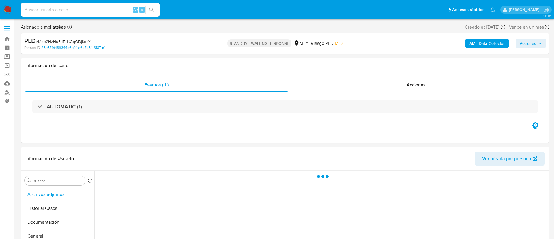
select select "10"
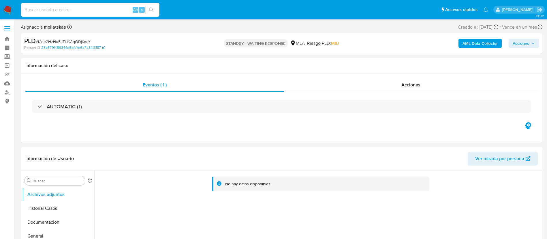
click at [104, 4] on div "Alt s" at bounding box center [90, 10] width 138 height 14
click at [103, 8] on input at bounding box center [90, 9] width 138 height 7
paste input "b0x9L5WdZoqF2lqazMMhIUqK"
type input "b0x9L5WdZoqF2lqazMMhIUqK"
click at [145, 8] on button "search-icon" at bounding box center [151, 10] width 12 height 8
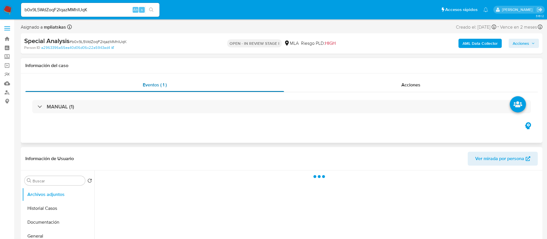
select select "10"
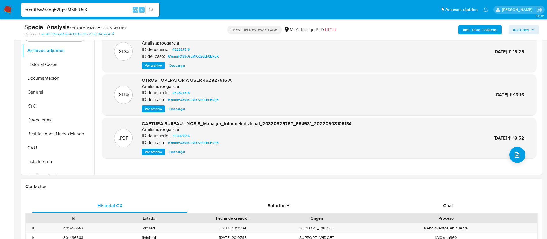
scroll to position [216, 0]
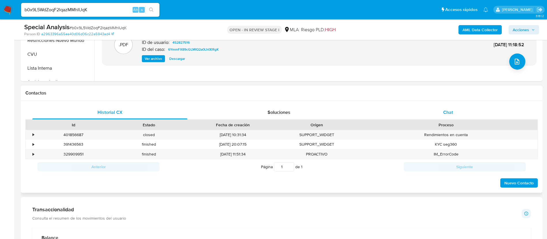
click at [431, 114] on div "Chat" at bounding box center [448, 112] width 155 height 14
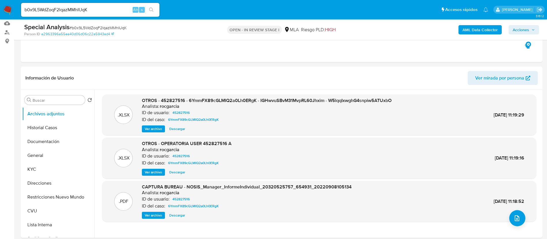
scroll to position [43, 0]
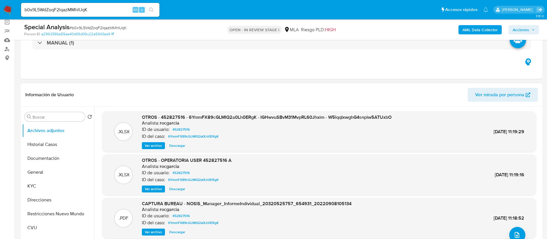
click at [150, 147] on span "Ver archivo" at bounding box center [153, 145] width 17 height 6
click at [69, 185] on button "KYC" at bounding box center [55, 186] width 67 height 14
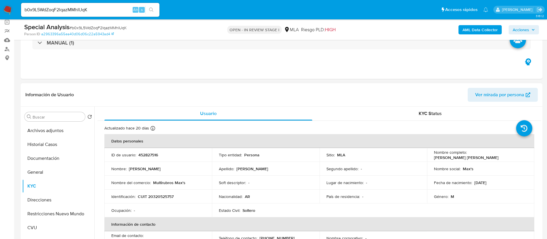
click at [161, 195] on p "CUIT 20320525757" at bounding box center [156, 196] width 36 height 5
copy p "20320525757"
click at [151, 155] on p "452827516" at bounding box center [148, 154] width 20 height 5
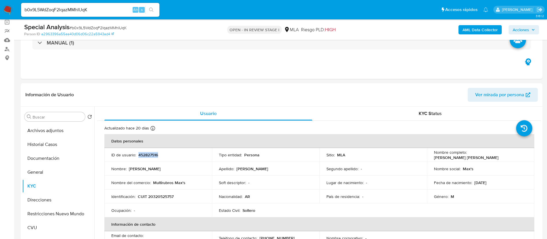
copy p "452827516"
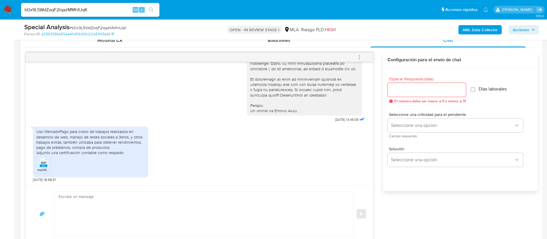
scroll to position [303, 0]
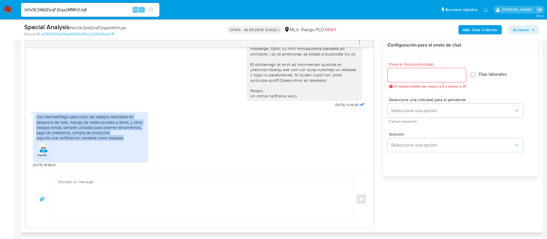
drag, startPoint x: 128, startPoint y: 137, endPoint x: 27, endPoint y: 118, distance: 102.3
click at [27, 118] on div "17/09/2025 14:49:05 Uso MercadoPago para cobro de trabajos realizados en desarr…" at bounding box center [200, 108] width 348 height 123
copy div "Uso MercadoPago para cobro de trabajos realizados en desarrollo de web, manejo …"
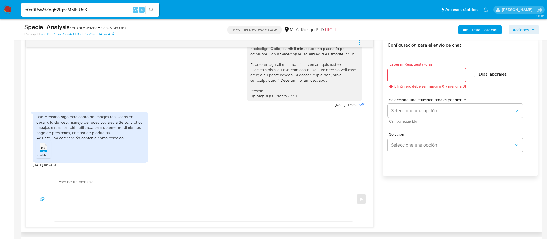
click at [51, 148] on ul "PDF PDF melifile3600876724044727089.pdf" at bounding box center [90, 150] width 108 height 20
click at [47, 149] on div "PDF PDF" at bounding box center [43, 146] width 12 height 11
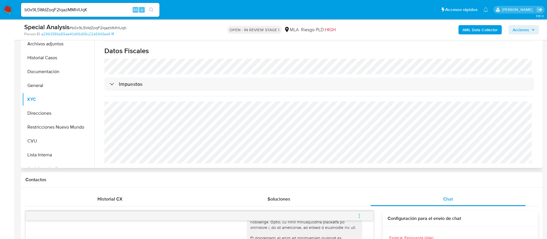
scroll to position [260, 0]
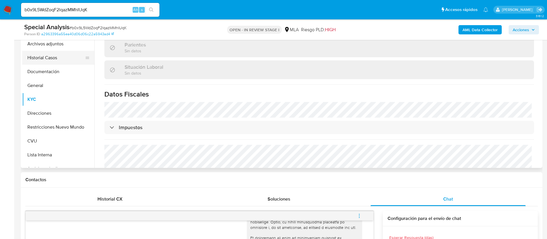
click at [52, 59] on button "Historial Casos" at bounding box center [55, 58] width 67 height 14
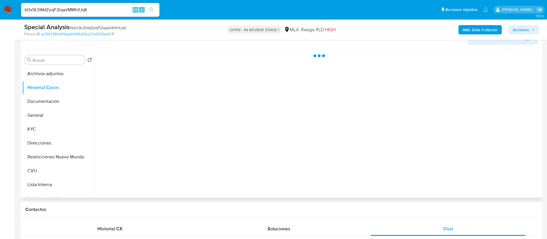
scroll to position [87, 0]
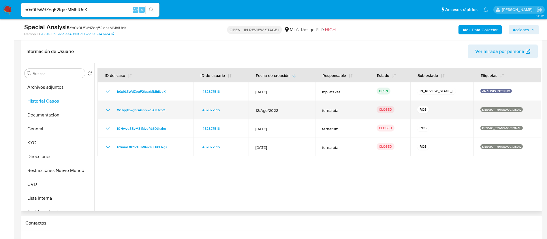
click at [107, 111] on icon "Mostrar/Ocultar" at bounding box center [107, 109] width 7 height 7
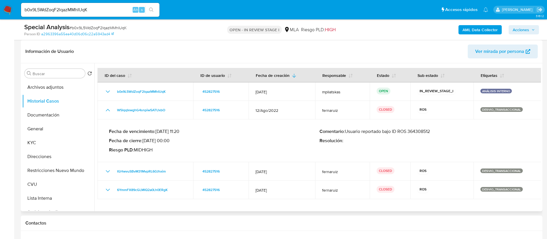
click at [422, 130] on p "Comentario : Usuario reportado bajo ID ROS 364308512" at bounding box center [425, 131] width 211 height 6
click at [52, 140] on button "KYC" at bounding box center [55, 143] width 67 height 14
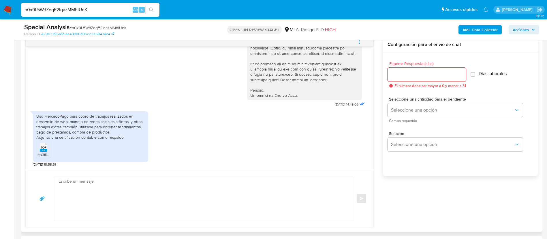
scroll to position [346, 0]
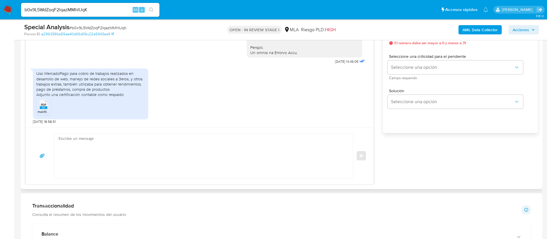
click at [282, 160] on textarea at bounding box center [202, 155] width 287 height 44
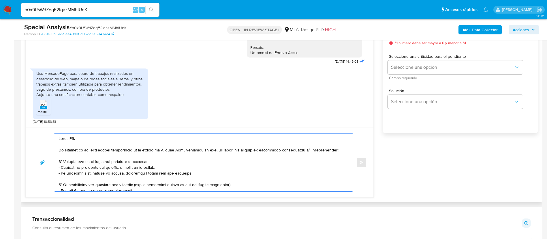
click at [74, 137] on textarea at bounding box center [202, 162] width 287 height 58
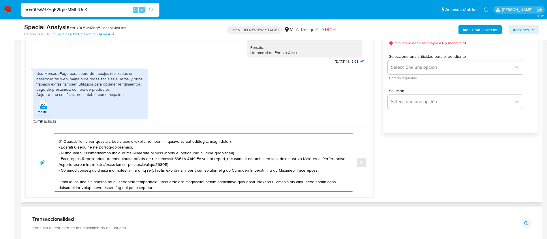
click at [82, 148] on textarea at bounding box center [202, 162] width 287 height 58
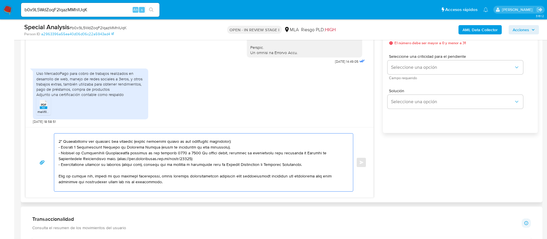
click at [97, 164] on textarea at bounding box center [202, 162] width 287 height 58
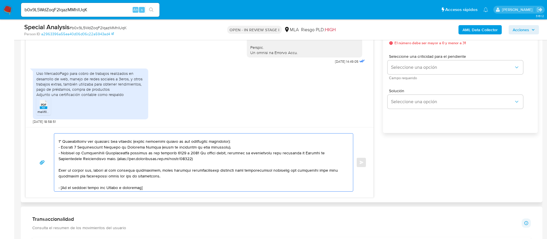
scroll to position [87, 0]
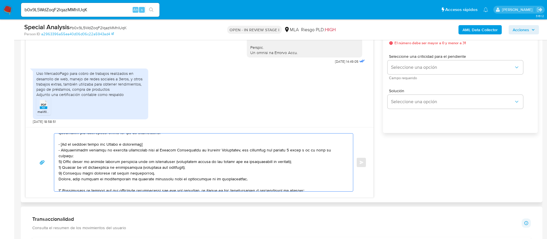
drag, startPoint x: 58, startPoint y: 146, endPoint x: 239, endPoint y: 174, distance: 182.7
click at [239, 174] on div at bounding box center [202, 162] width 296 height 58
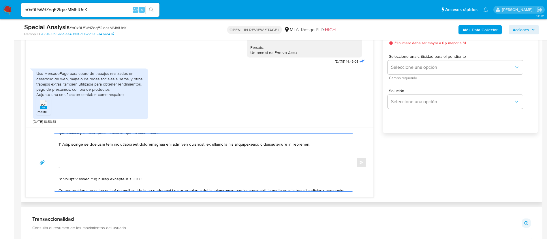
scroll to position [81, 0]
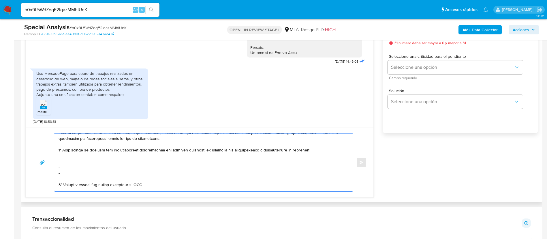
drag, startPoint x: 98, startPoint y: 172, endPoint x: 118, endPoint y: 150, distance: 29.4
click at [118, 150] on textarea at bounding box center [202, 162] width 287 height 58
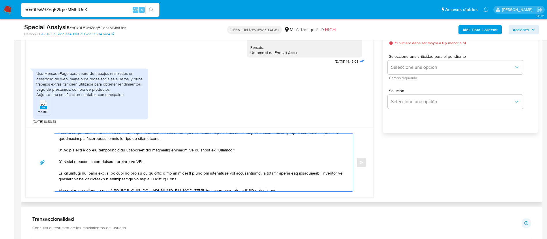
click at [117, 161] on textarea at bounding box center [202, 162] width 287 height 58
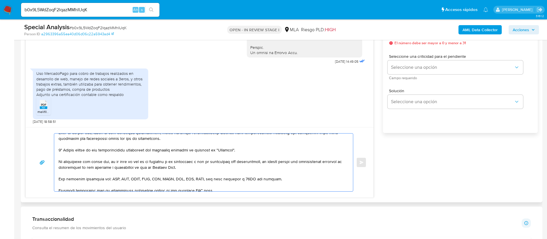
click at [157, 151] on textarea at bounding box center [202, 162] width 287 height 58
click at [163, 151] on textarea at bounding box center [202, 162] width 287 height 58
click at [0, 0] on lt-span "mú lt iples" at bounding box center [0, 0] width 0 height 0
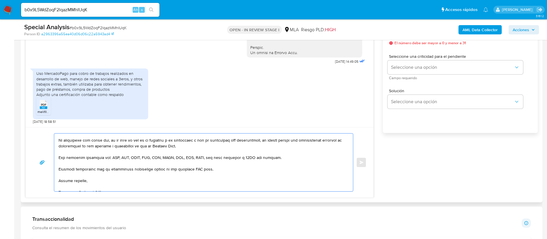
scroll to position [114, 0]
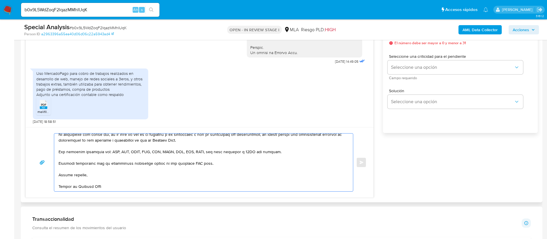
click at [195, 156] on textarea at bounding box center [202, 162] width 287 height 58
click at [196, 157] on textarea at bounding box center [202, 162] width 287 height 58
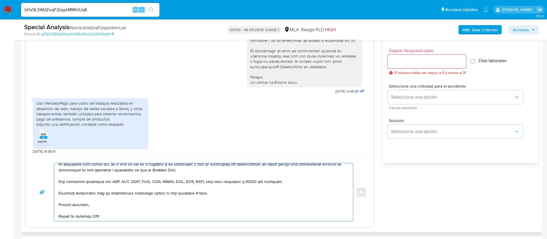
scroll to position [303, 0]
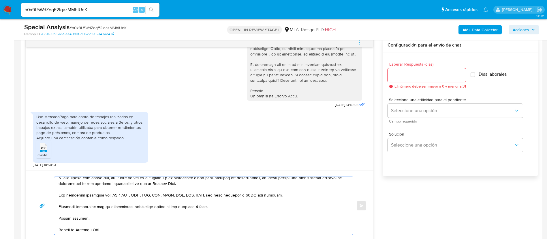
type textarea "Hola, Oscar. En función de las operaciones registradas en tu cuenta de Mercado …"
click at [413, 76] on input "Esperar Respuesta (días)" at bounding box center [427, 74] width 78 height 7
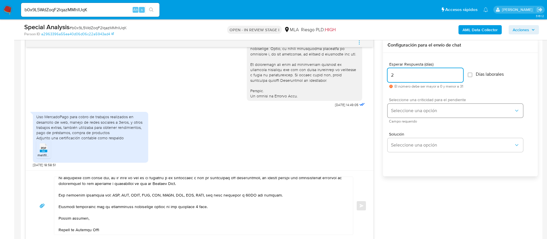
type input "2"
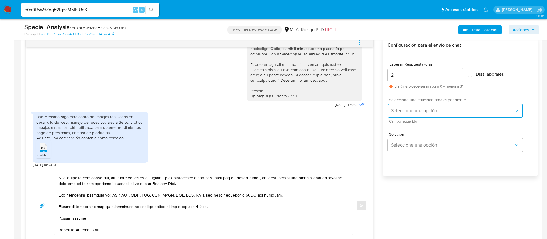
click at [402, 112] on span "Seleccione una opción" at bounding box center [452, 111] width 123 height 6
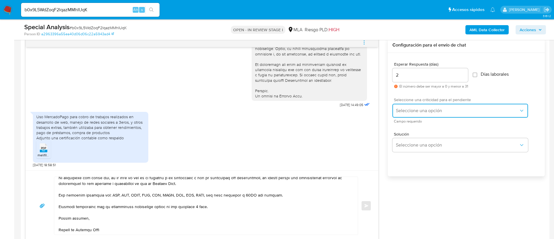
click at [402, 112] on div "Seleccione una opción" at bounding box center [460, 111] width 136 height 14
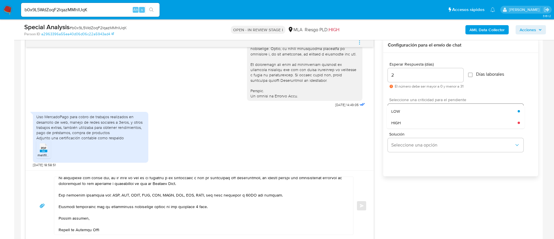
click at [402, 112] on div "LOW" at bounding box center [454, 111] width 126 height 12
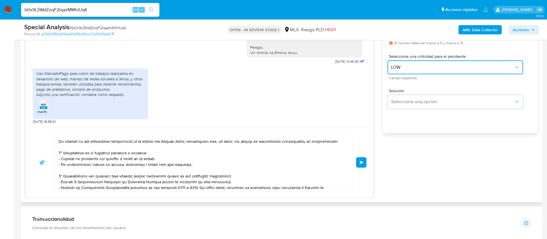
scroll to position [0, 0]
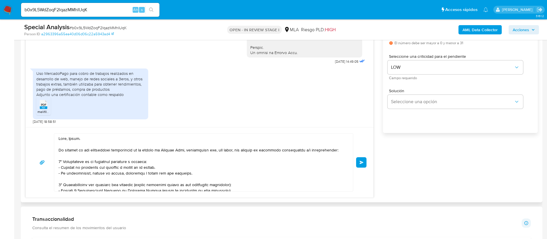
click at [364, 162] on button "Enviar" at bounding box center [361, 162] width 10 height 10
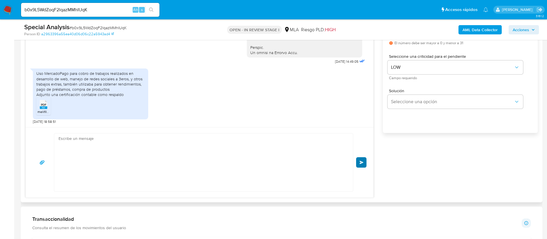
scroll to position [510, 0]
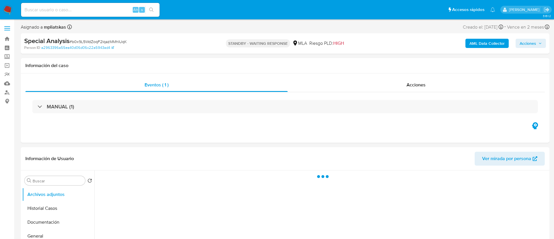
select select "10"
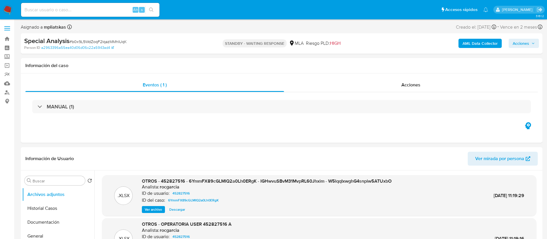
click at [105, 16] on div "Alt s" at bounding box center [90, 10] width 138 height 14
click at [104, 10] on input at bounding box center [90, 9] width 138 height 7
paste input "a6sES0lRlnFBIuauNiNBrBBg"
type input "a6sES0lRlnFBIuauNiNBrBBg"
click at [149, 10] on button "search-icon" at bounding box center [151, 10] width 12 height 8
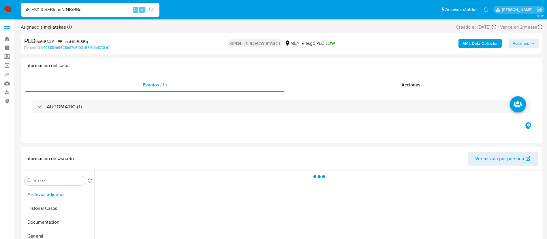
select select "10"
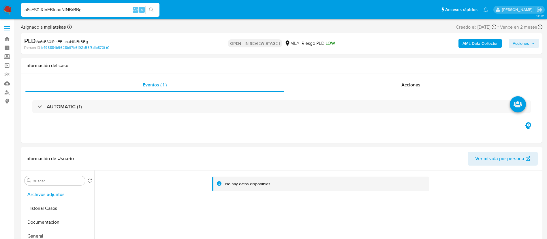
click at [89, 12] on input "a6sES0lRlnFBIuauNiNBrBBg" at bounding box center [90, 9] width 138 height 7
paste input "623349953"
type input "623349953"
click at [148, 8] on button "search-icon" at bounding box center [151, 10] width 12 height 8
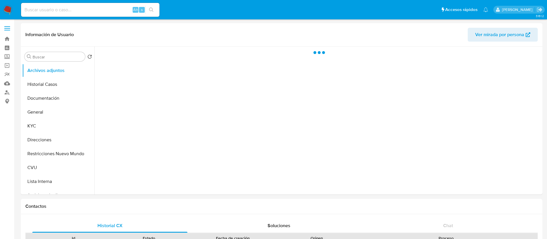
select select "10"
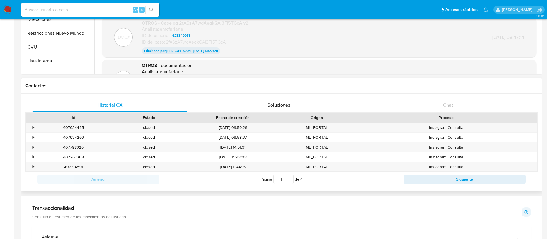
scroll to position [130, 0]
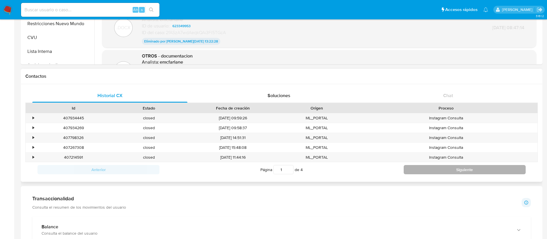
click at [418, 169] on button "Siguiente" at bounding box center [465, 169] width 122 height 9
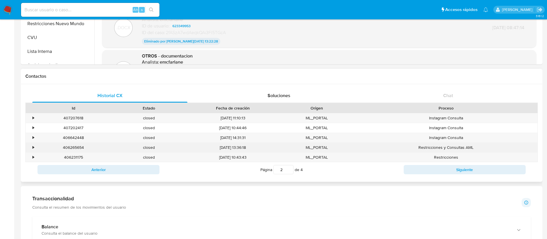
drag, startPoint x: 51, startPoint y: 0, endPoint x: 78, endPoint y: 148, distance: 149.7
click at [78, 148] on div "406265654" at bounding box center [74, 147] width 76 height 10
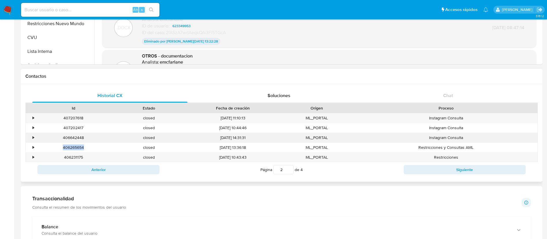
copy div "406265654"
click at [459, 164] on div "Anterior Página 2 de 4 Siguiente" at bounding box center [281, 169] width 512 height 15
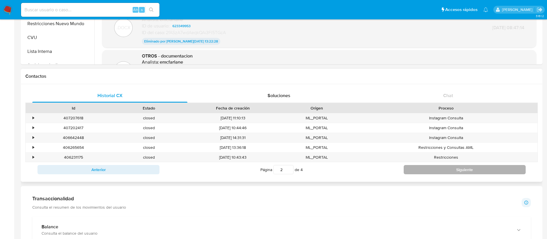
click at [459, 168] on button "Siguiente" at bounding box center [465, 169] width 122 height 9
type input "3"
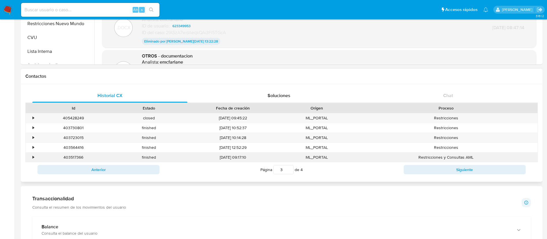
click at [70, 156] on div "403517366" at bounding box center [74, 157] width 76 height 10
copy div "403517366"
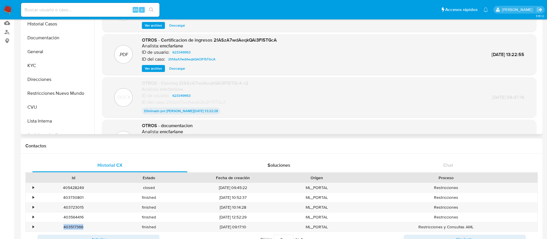
scroll to position [0, 0]
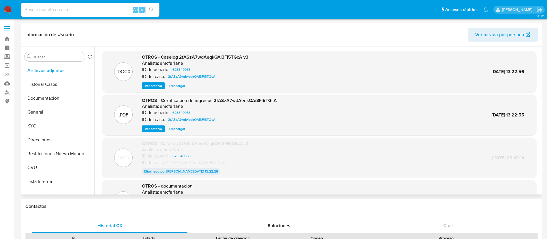
click at [155, 85] on span "Ver archivo" at bounding box center [153, 86] width 17 height 6
